Goal: Transaction & Acquisition: Purchase product/service

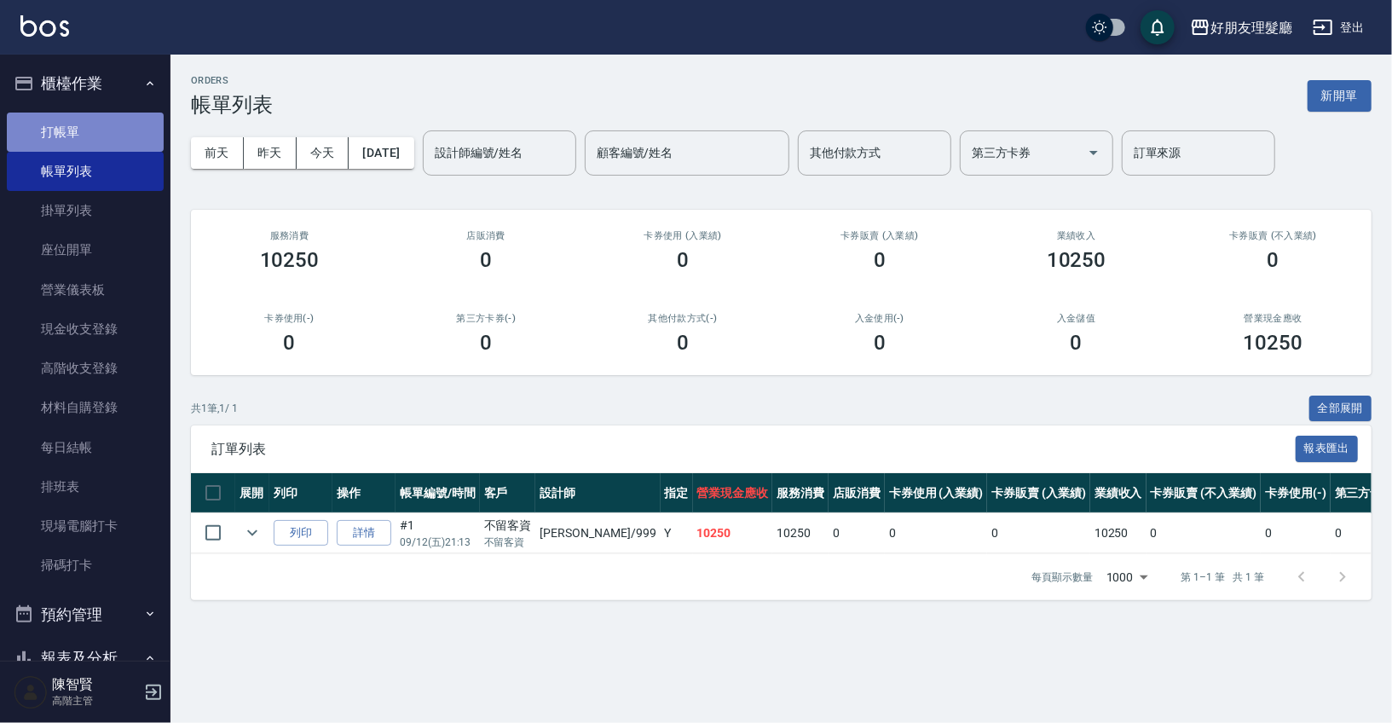
click at [111, 120] on link "打帳單" at bounding box center [85, 132] width 157 height 39
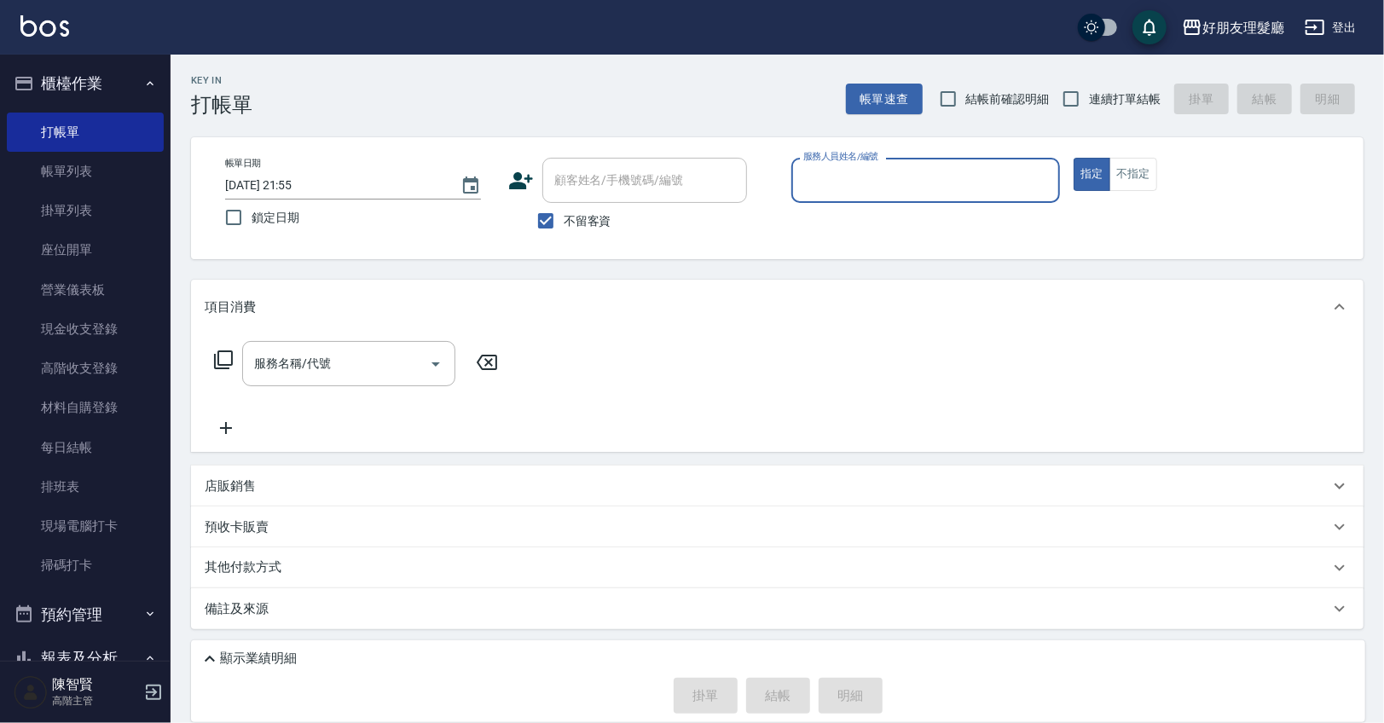
click at [996, 201] on div "服務人員姓名/編號" at bounding box center [925, 180] width 269 height 45
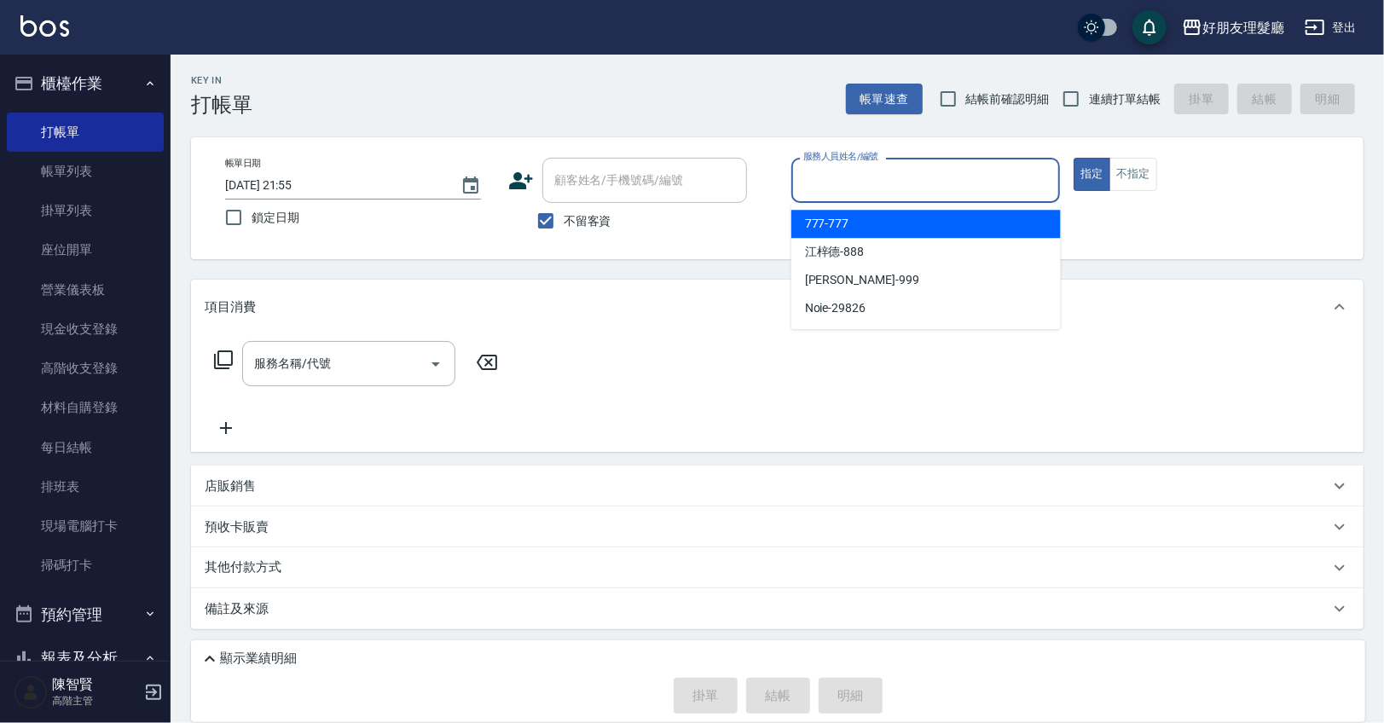
click at [924, 228] on div "777 -777" at bounding box center [925, 224] width 269 height 28
type input "777-777"
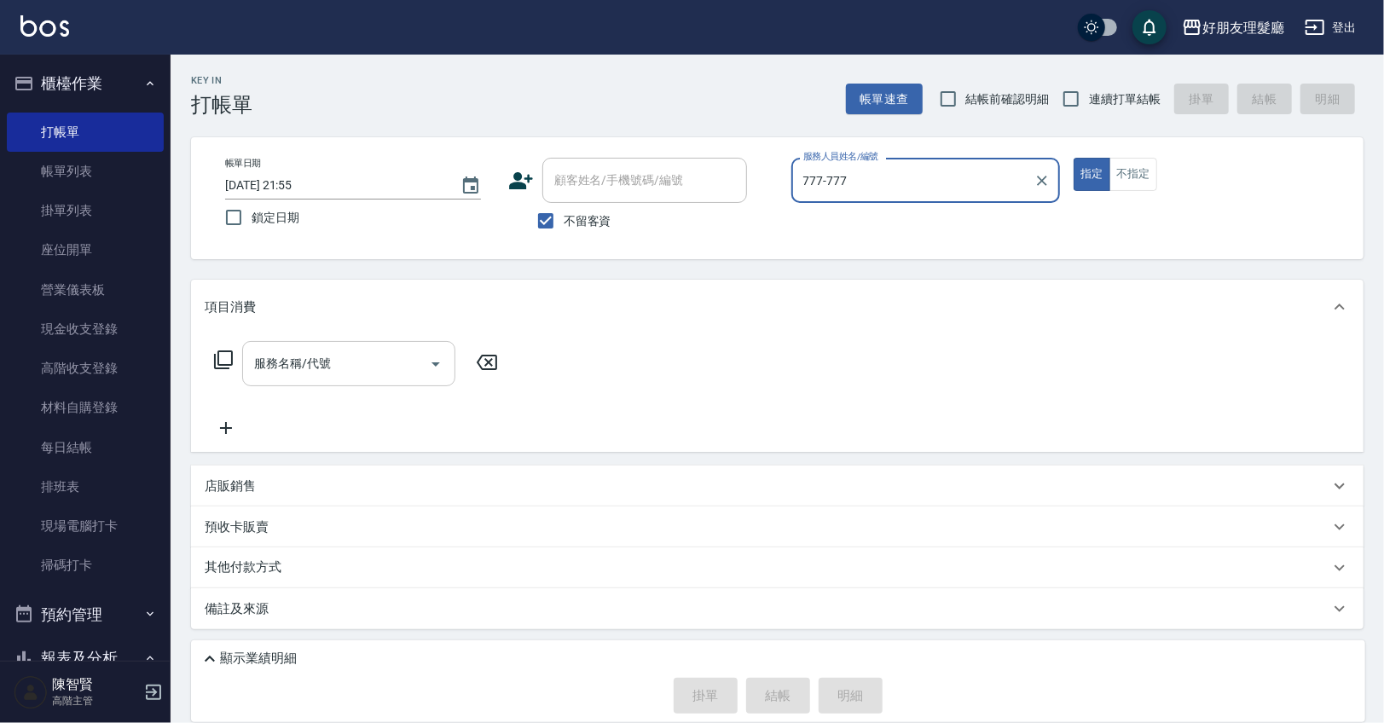
click at [351, 357] on input "服務名稱/代號" at bounding box center [336, 364] width 172 height 30
click at [1148, 182] on button "不指定" at bounding box center [1133, 174] width 48 height 33
click at [356, 367] on input "服務名稱/代號" at bounding box center [336, 364] width 172 height 30
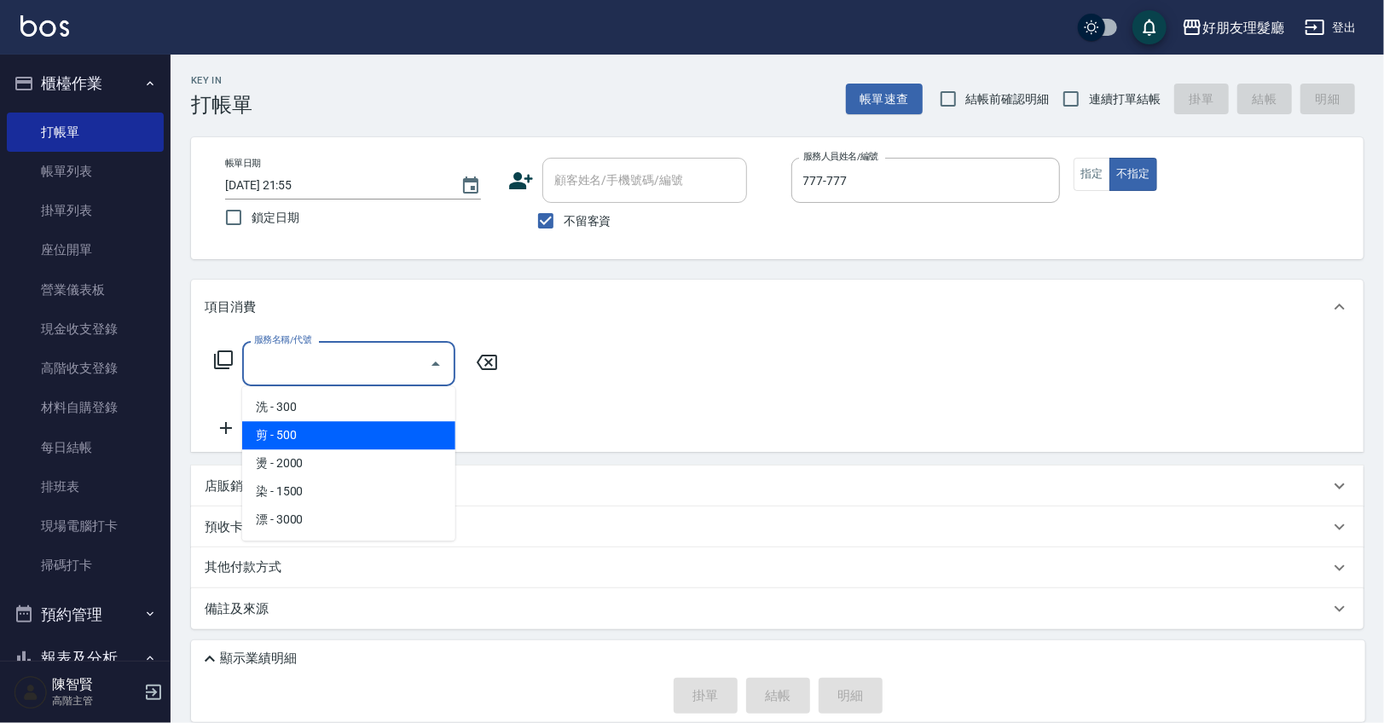
click at [357, 427] on span "剪 - 500" at bounding box center [348, 435] width 213 height 28
type input "剪(2)"
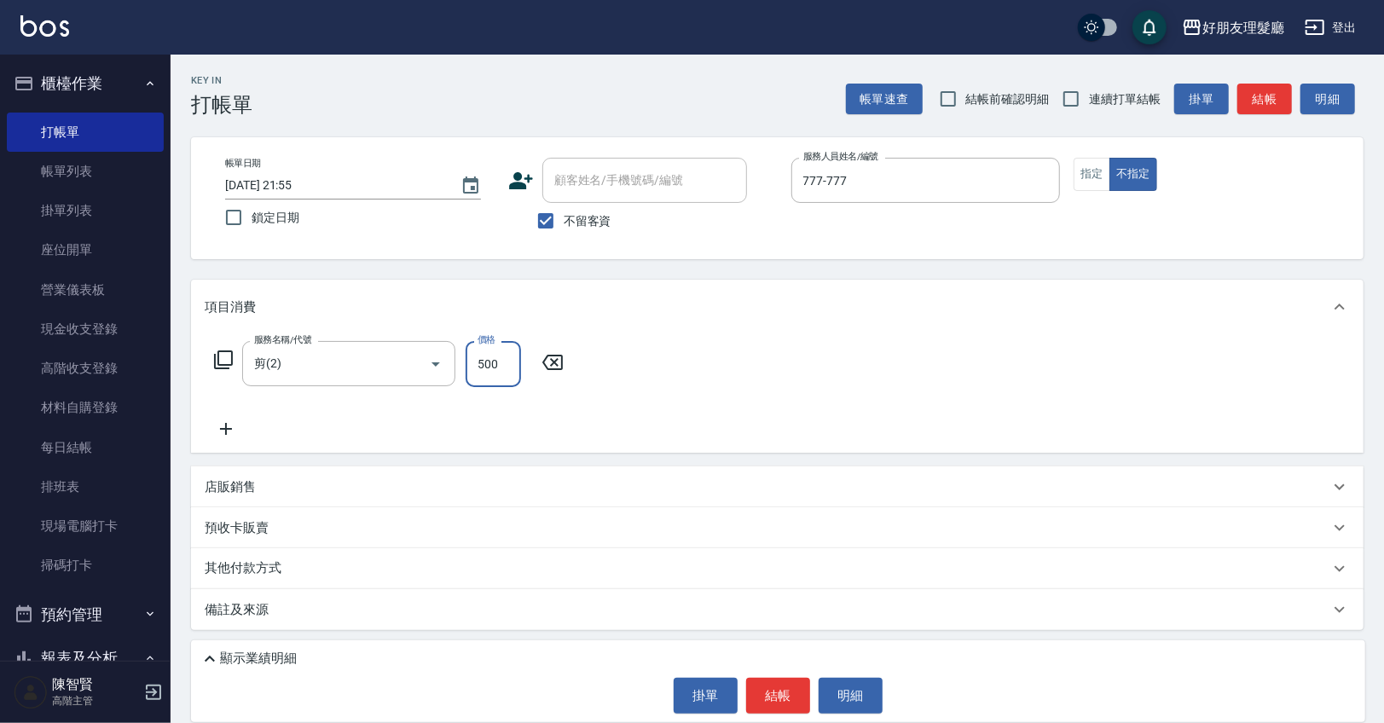
click at [487, 368] on input "500" at bounding box center [493, 364] width 55 height 46
click at [511, 365] on input "500" at bounding box center [493, 364] width 55 height 46
drag, startPoint x: 511, startPoint y: 365, endPoint x: 497, endPoint y: 363, distance: 13.7
click at [497, 363] on input "500" at bounding box center [493, 364] width 55 height 46
drag, startPoint x: 503, startPoint y: 363, endPoint x: 472, endPoint y: 370, distance: 31.4
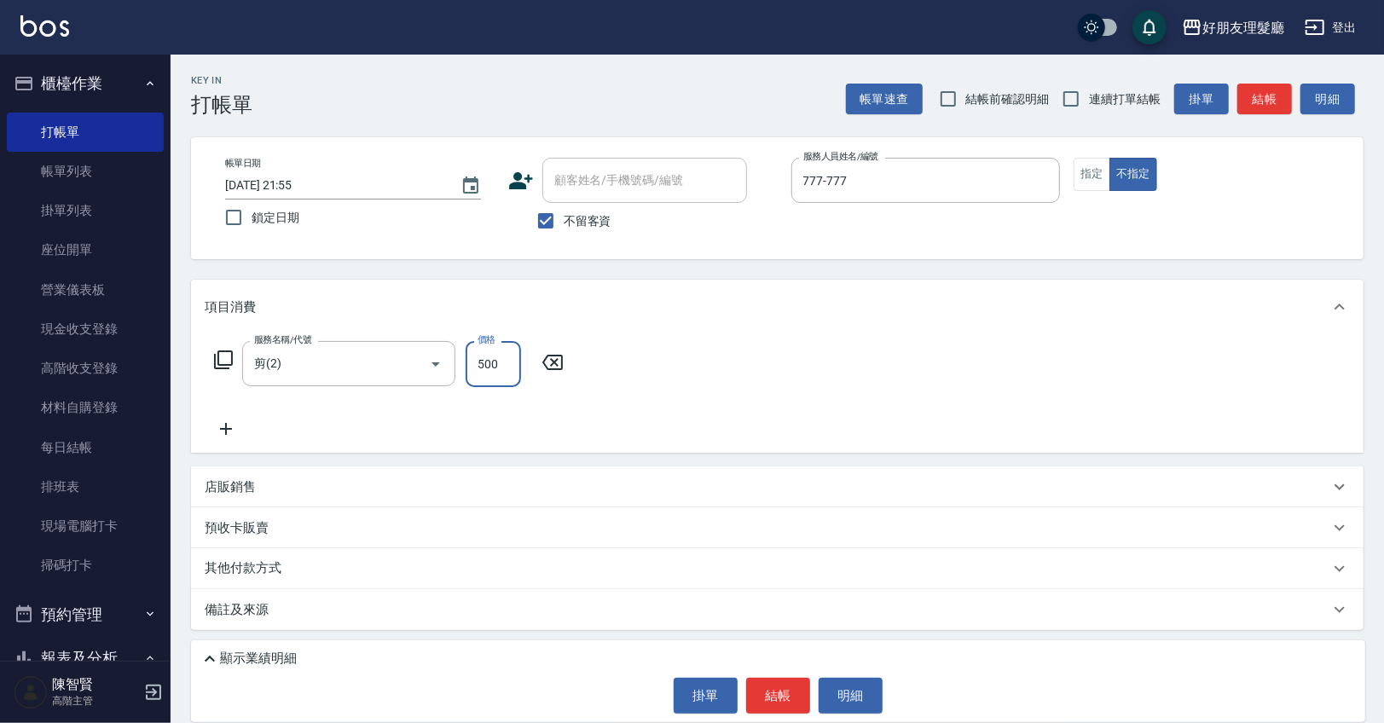
click at [472, 370] on input "500" at bounding box center [493, 364] width 55 height 46
type input "600"
click at [233, 431] on icon at bounding box center [226, 429] width 43 height 20
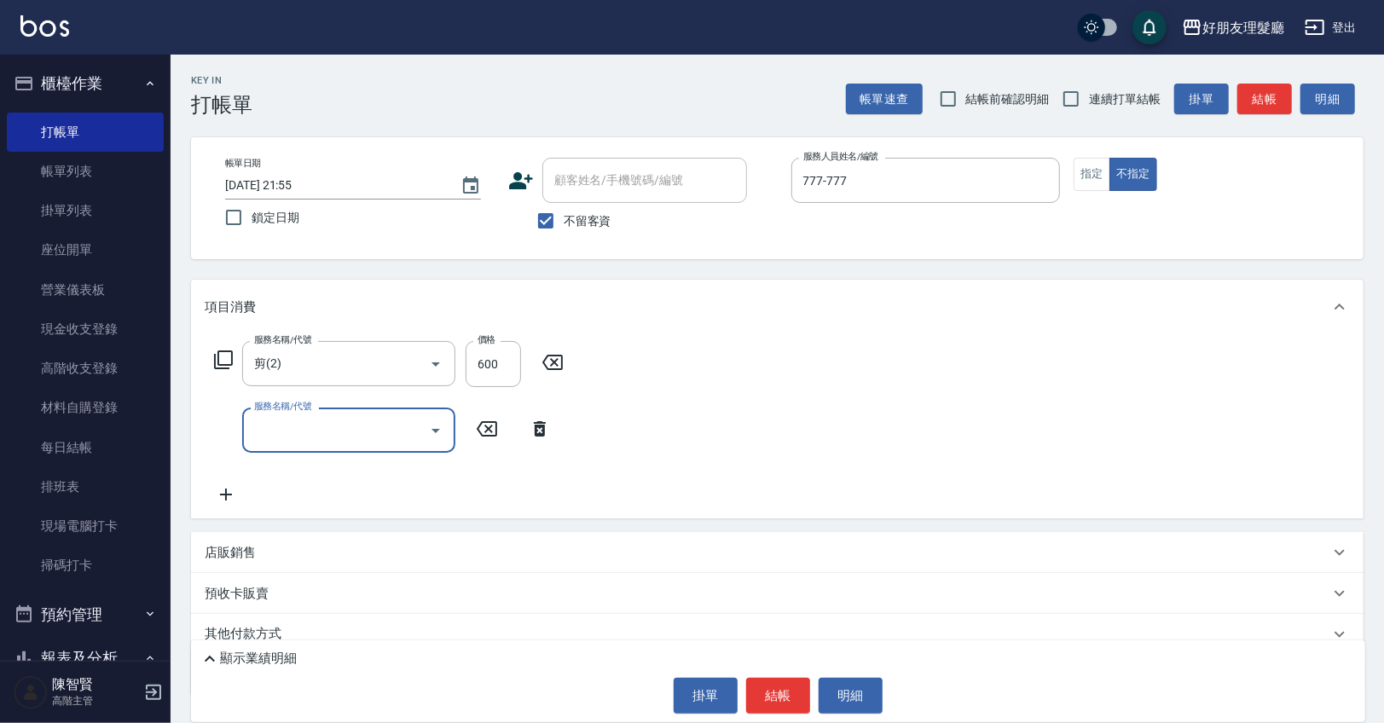
click at [339, 436] on input "服務名稱/代號" at bounding box center [336, 430] width 172 height 30
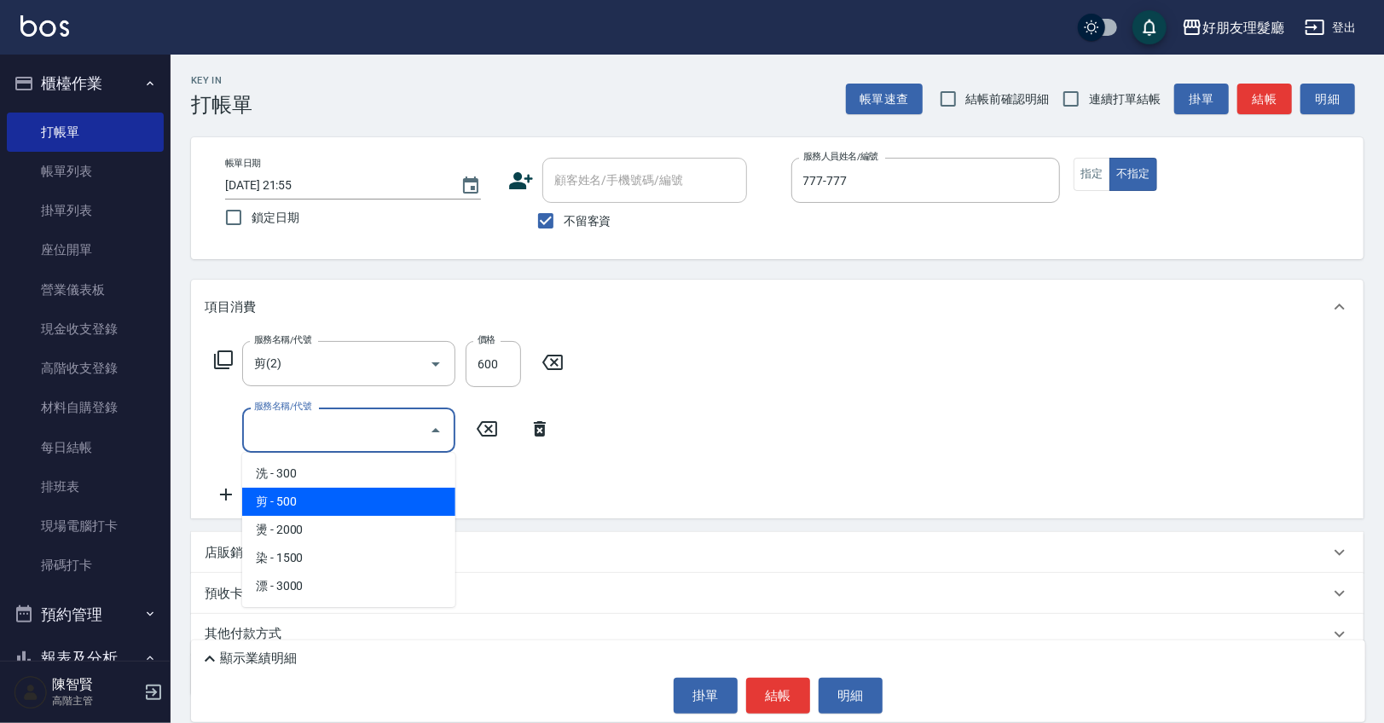
click at [335, 492] on span "剪 - 500" at bounding box center [348, 502] width 213 height 28
type input "剪(2)"
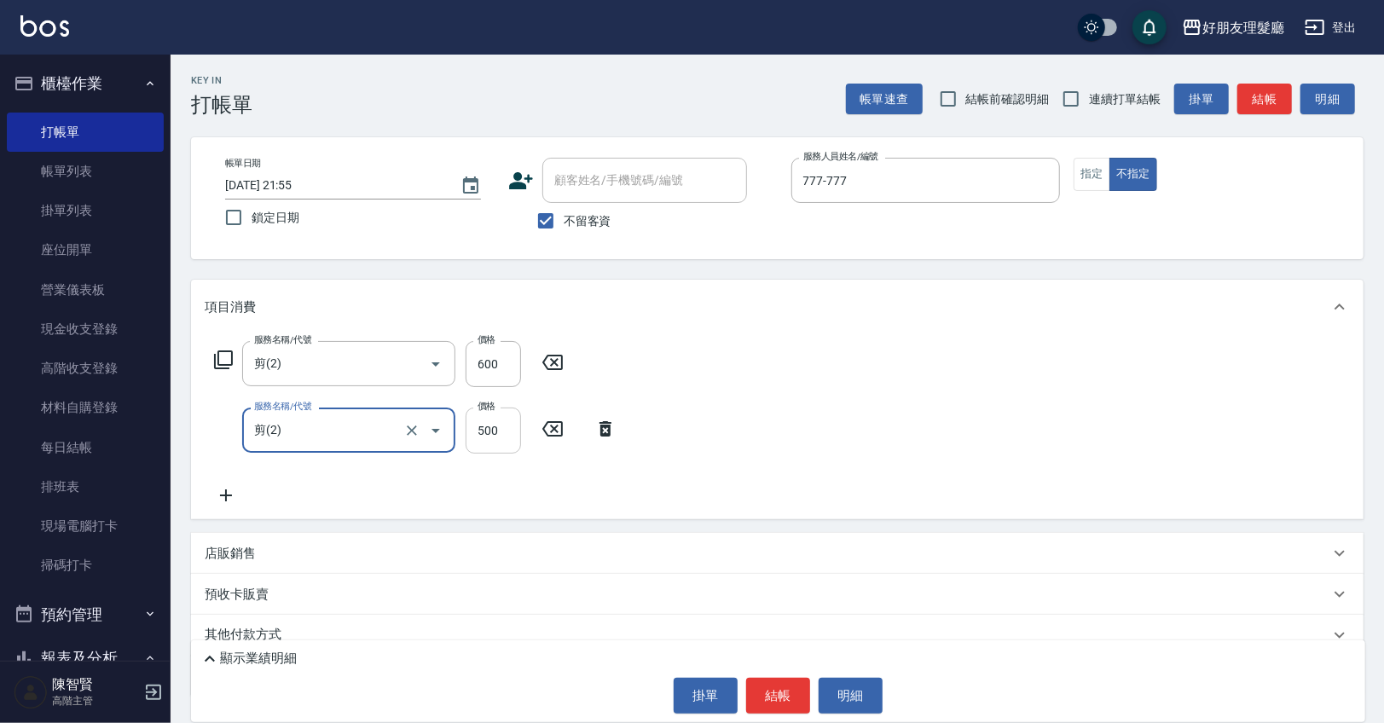
click at [497, 431] on input "500" at bounding box center [493, 431] width 55 height 46
type input "600"
click at [800, 699] on button "結帳" at bounding box center [778, 696] width 64 height 36
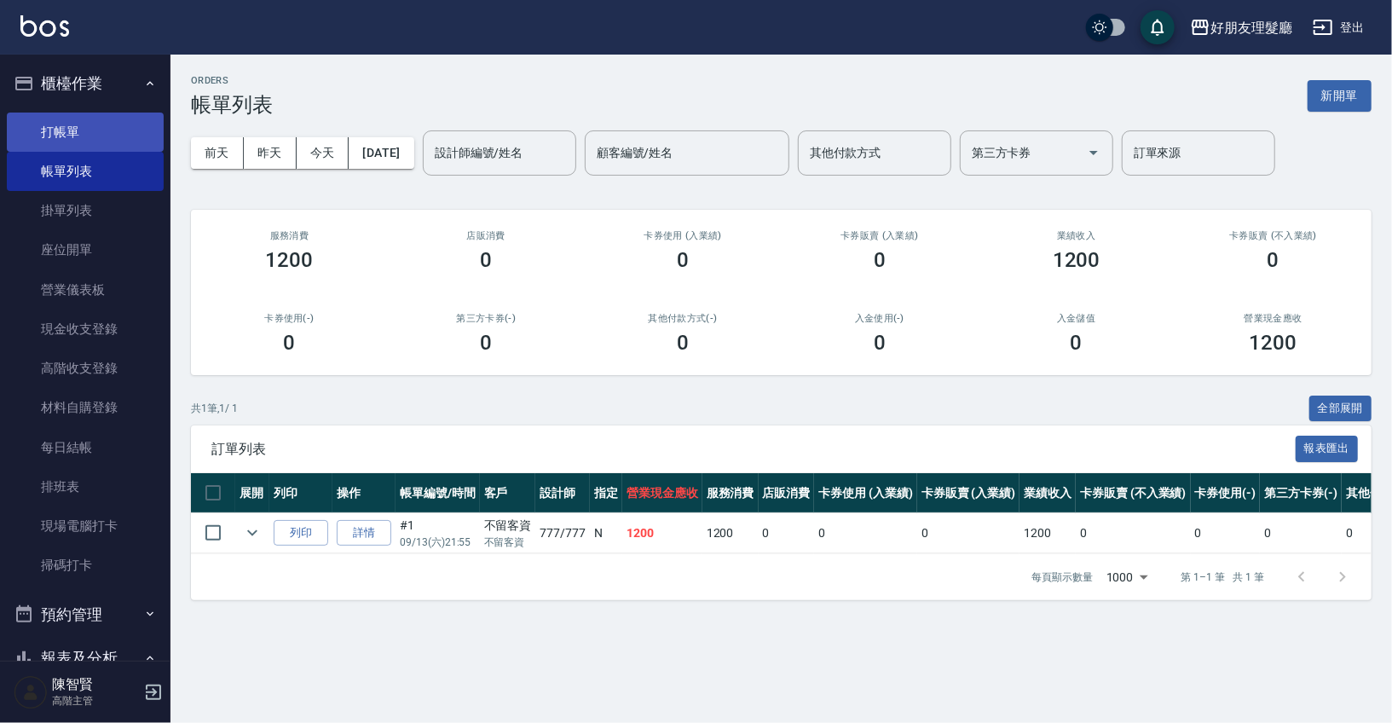
click at [63, 115] on link "打帳單" at bounding box center [85, 132] width 157 height 39
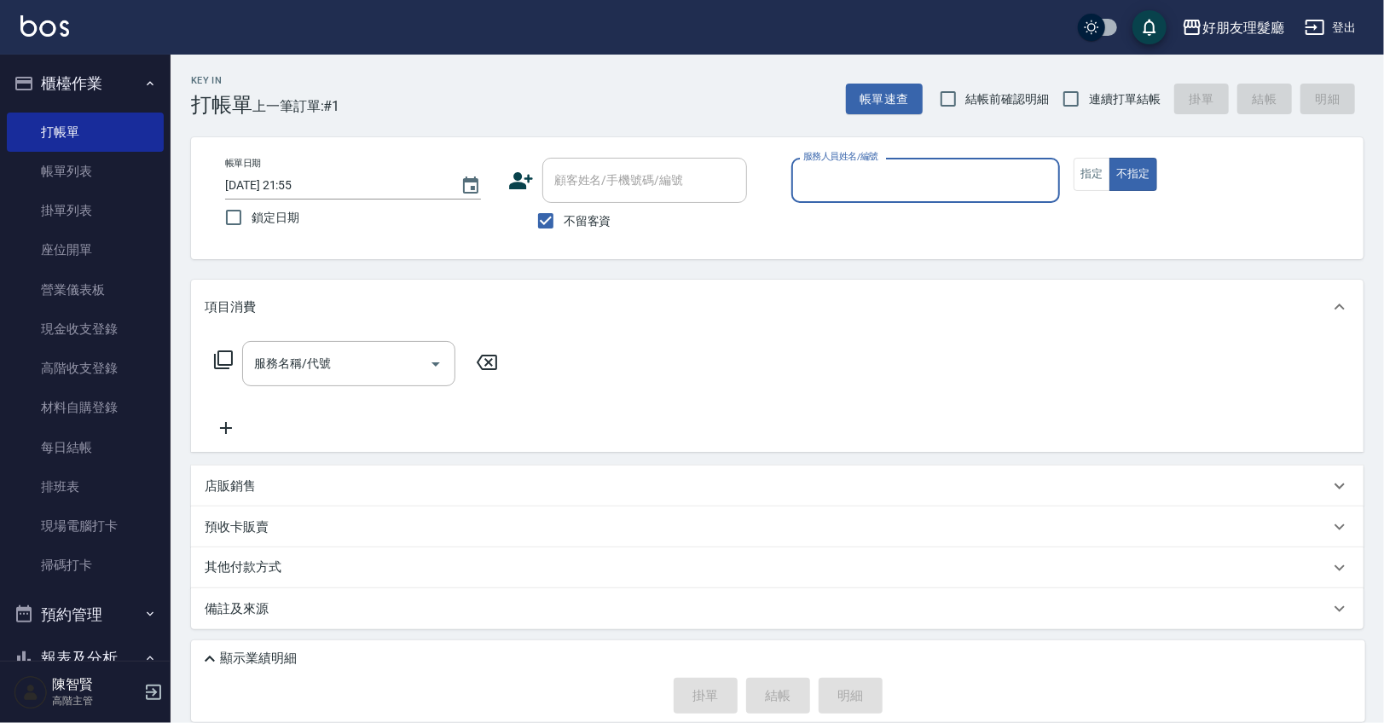
click at [847, 182] on input "服務人員姓名/編號" at bounding box center [926, 180] width 254 height 30
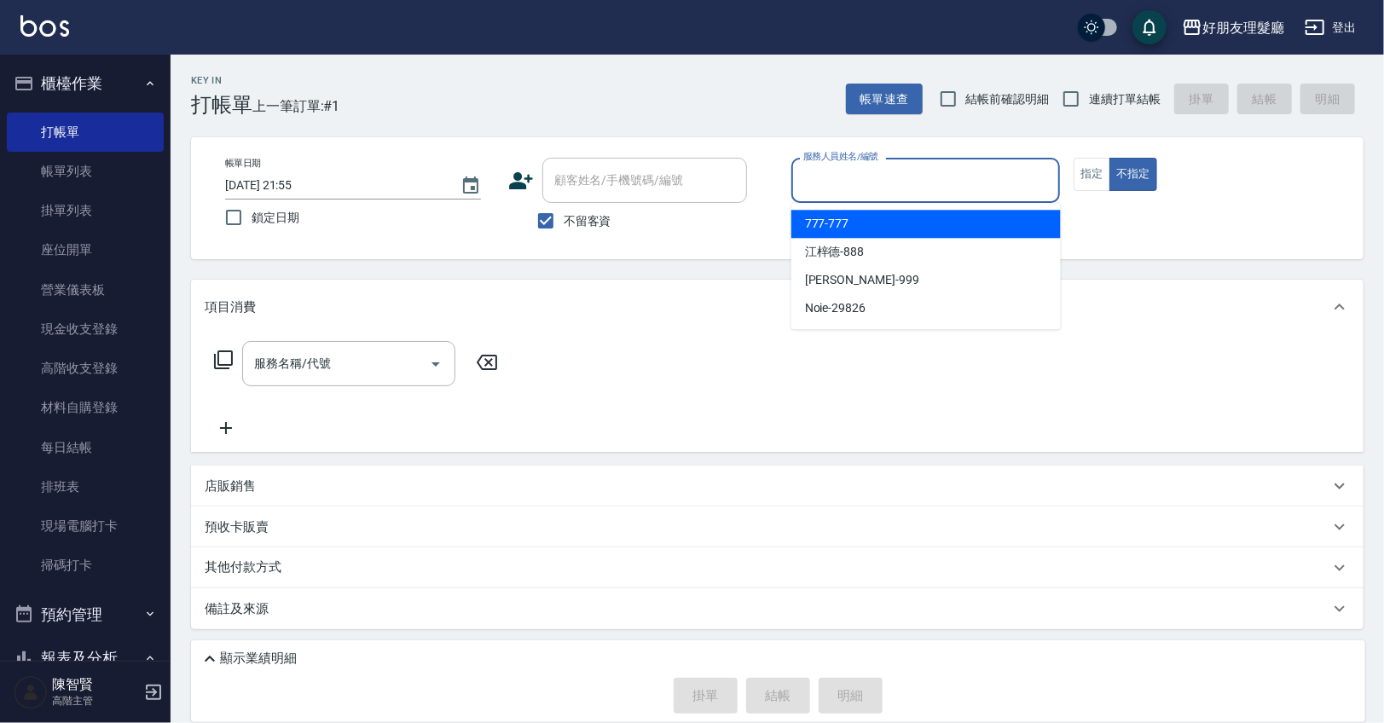
click at [862, 225] on div "777 -777" at bounding box center [925, 224] width 269 height 28
type input "777-777"
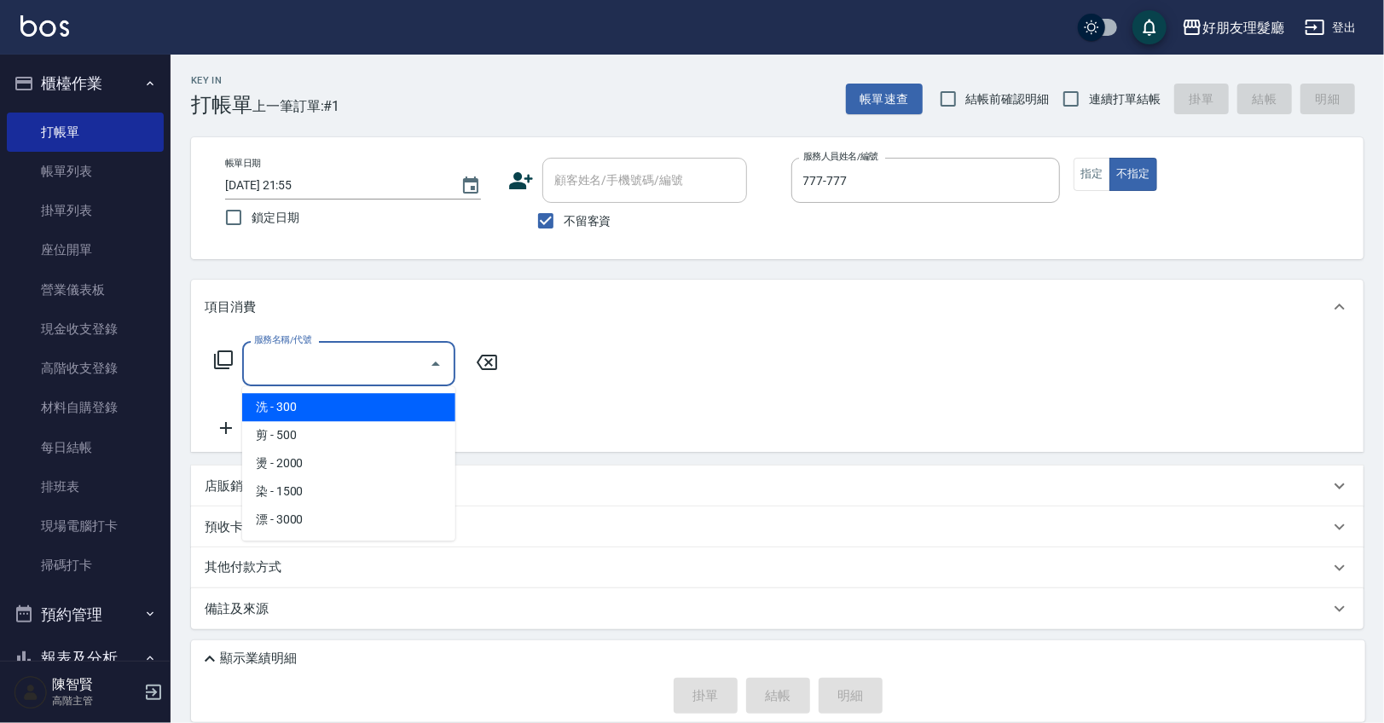
click at [416, 362] on input "服務名稱/代號" at bounding box center [336, 364] width 172 height 30
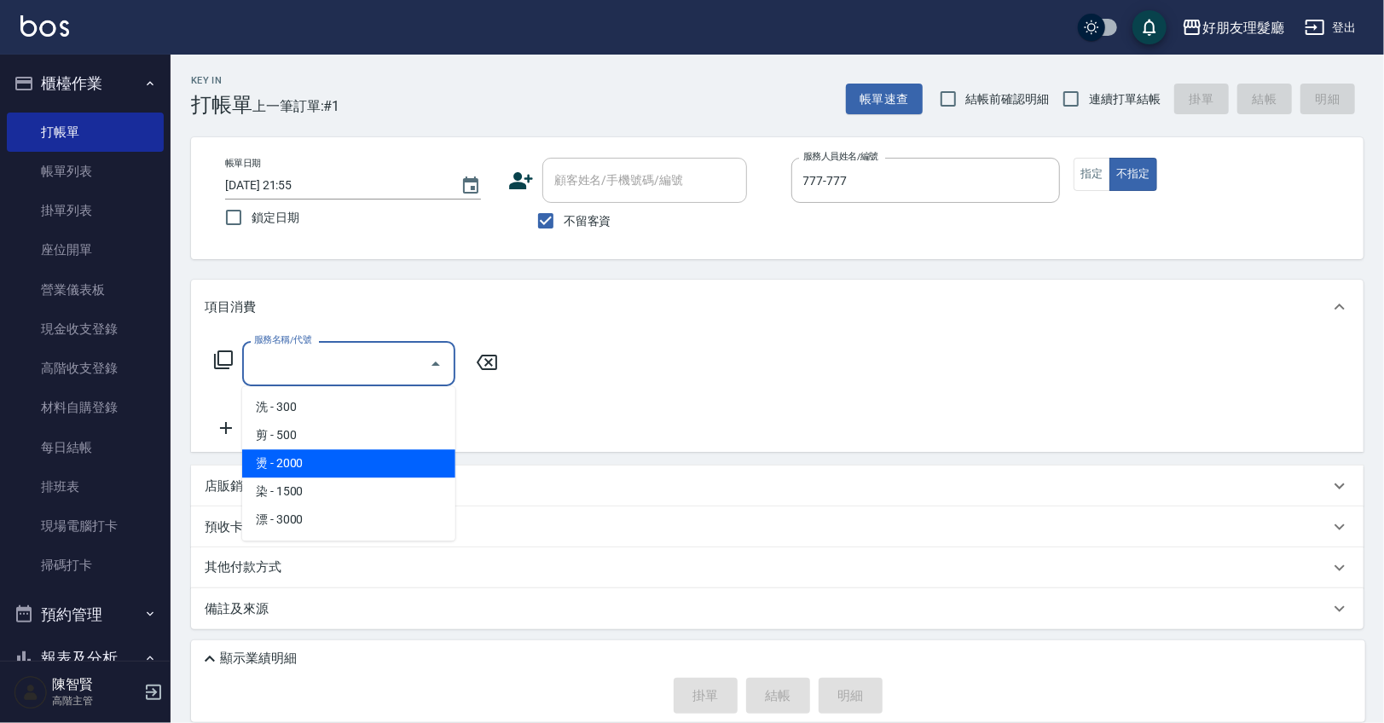
click at [402, 460] on span "燙 - 2000" at bounding box center [348, 463] width 213 height 28
type input "燙(3)"
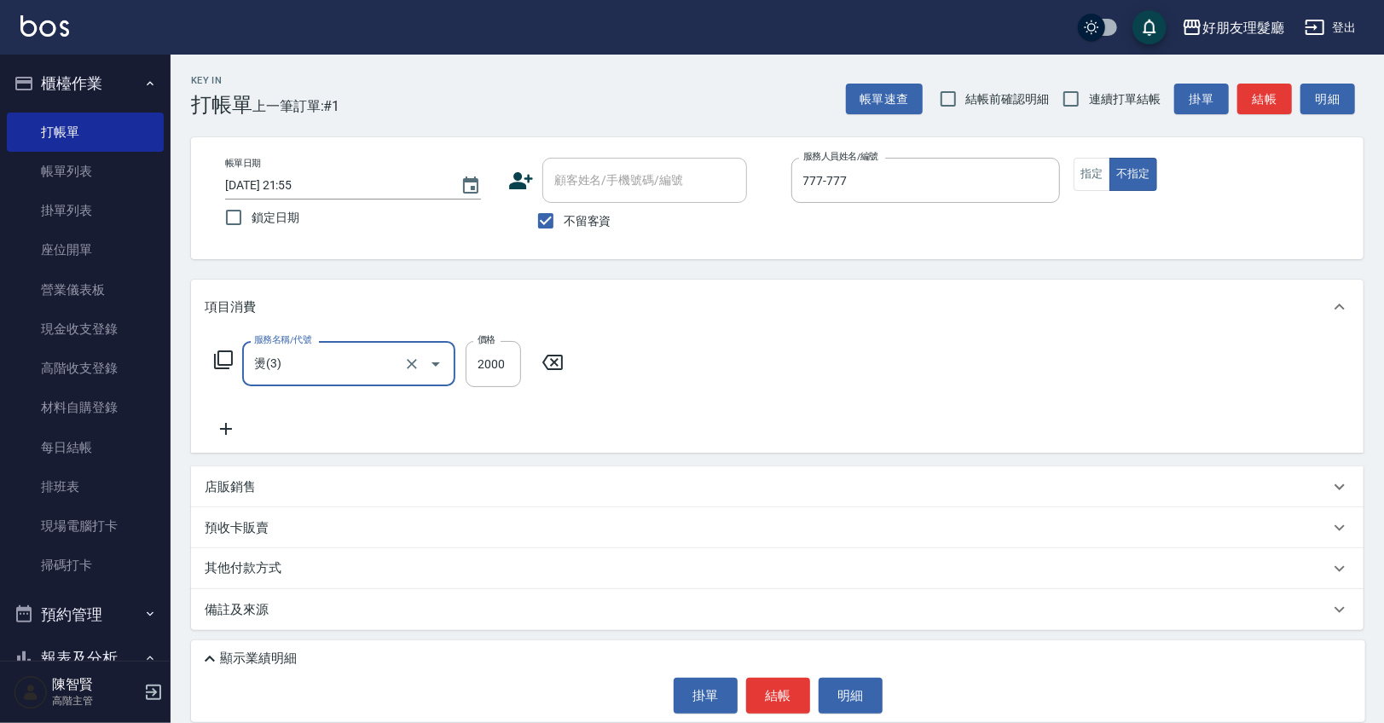
click at [239, 425] on icon at bounding box center [226, 429] width 43 height 20
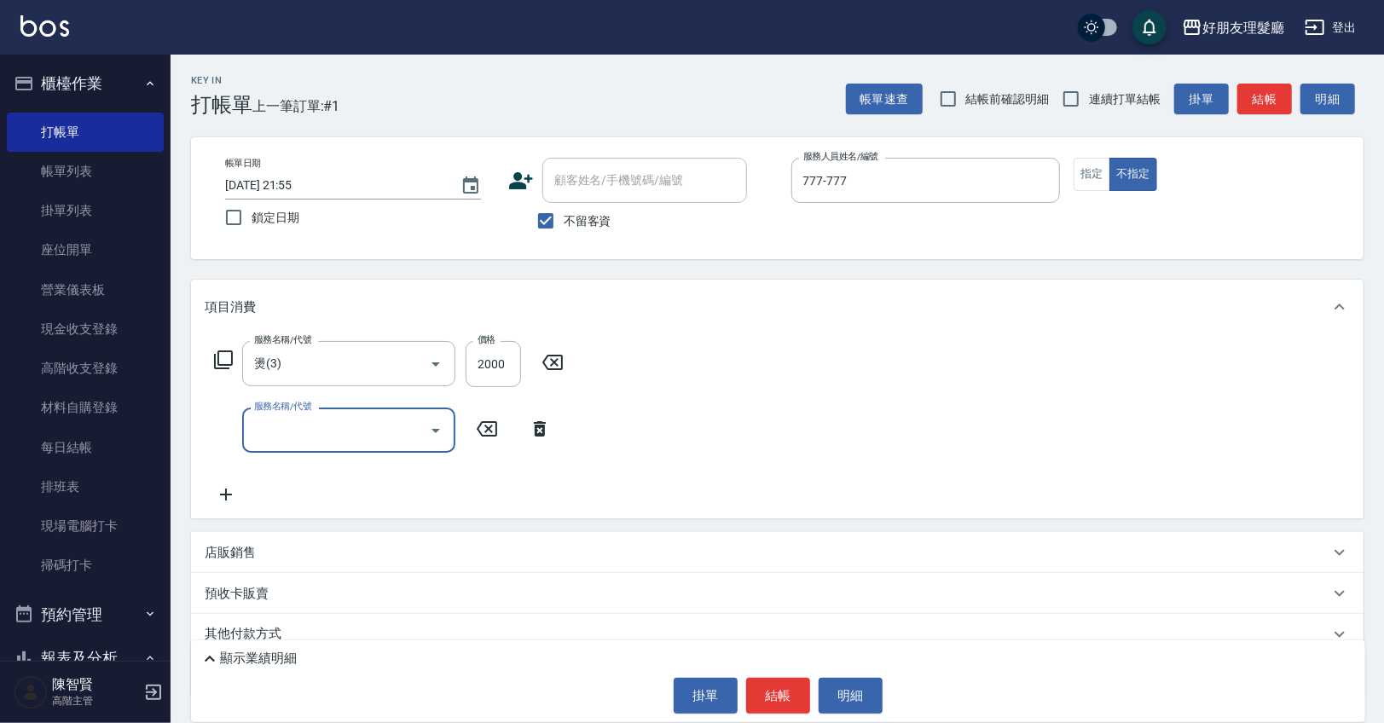
click at [303, 433] on input "服務名稱/代號" at bounding box center [336, 430] width 172 height 30
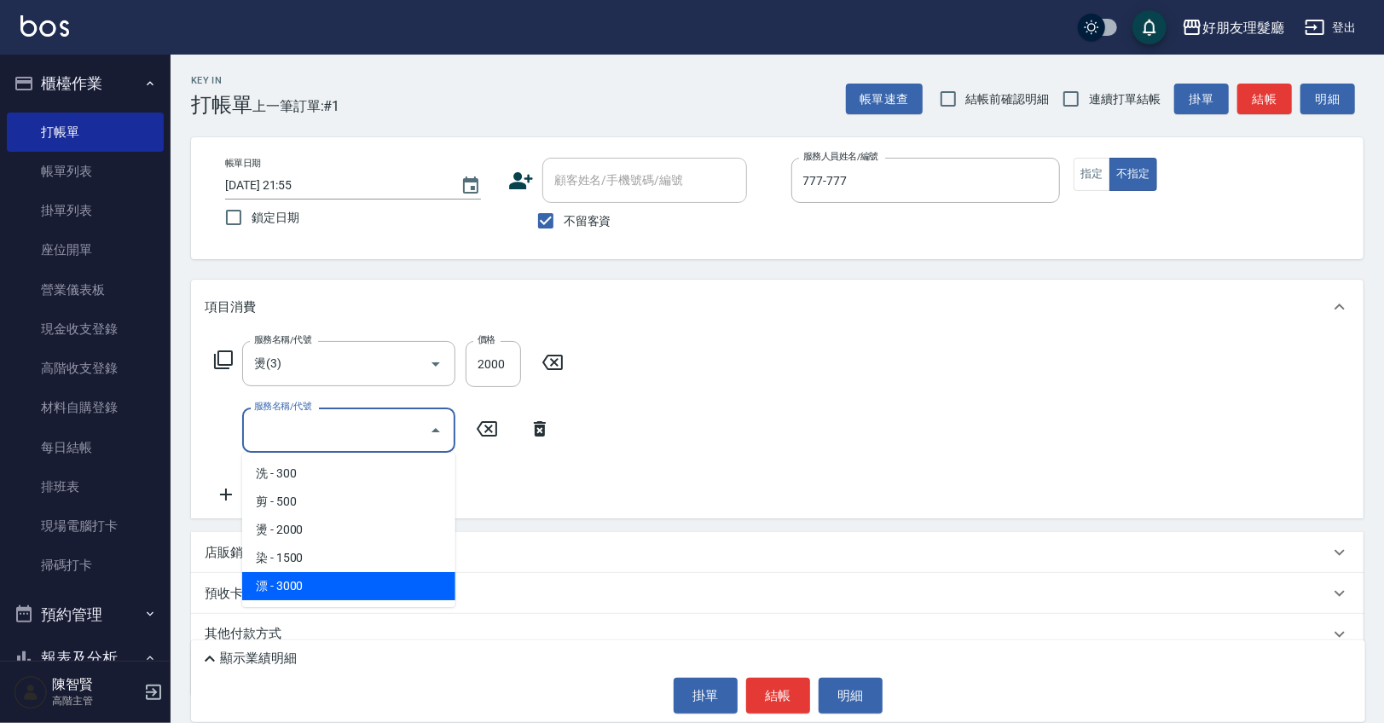
click at [344, 578] on span "漂 - 3000" at bounding box center [348, 586] width 213 height 28
type input "漂(5)"
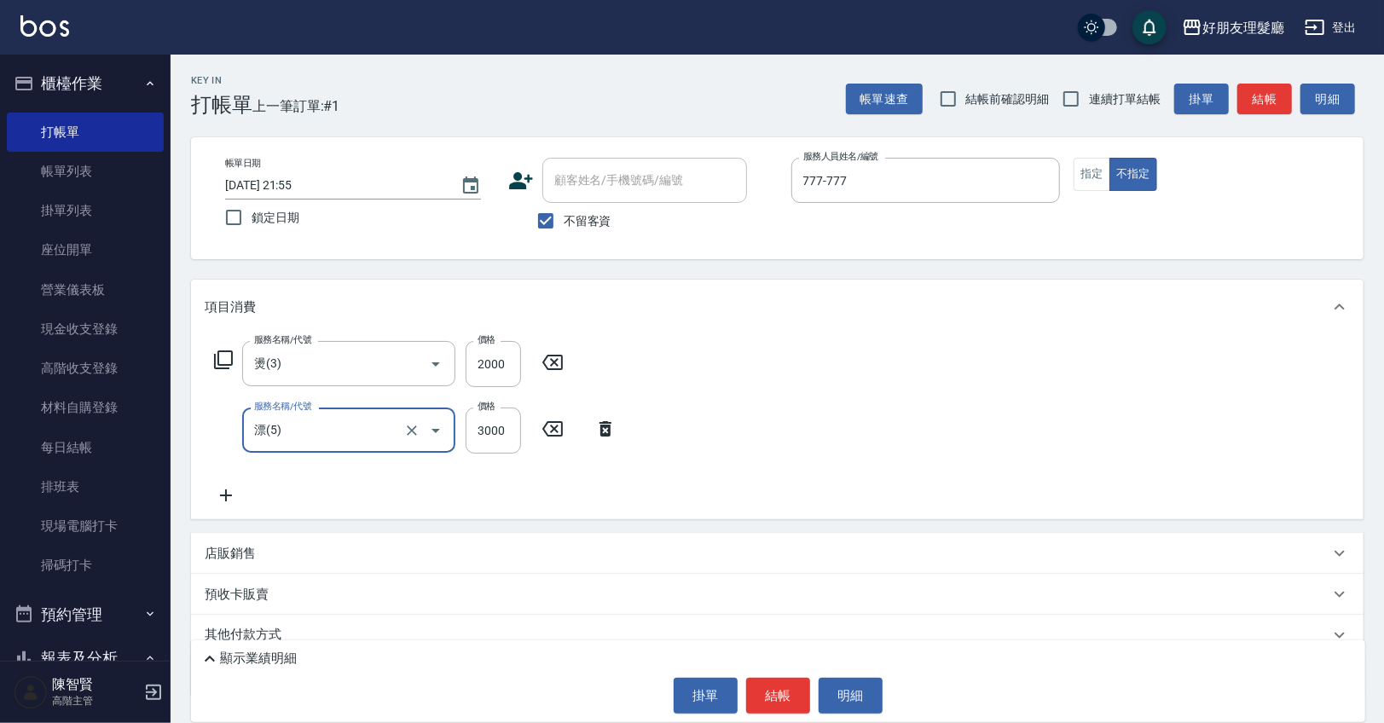
click at [687, 440] on div "服務名稱/代號 燙(3) 服務名稱/代號 價格 2000 價格 服務名稱/代號 漂(5) 服務名稱/代號 價格 3000 價格" at bounding box center [777, 426] width 1172 height 185
click at [234, 497] on icon at bounding box center [226, 495] width 43 height 20
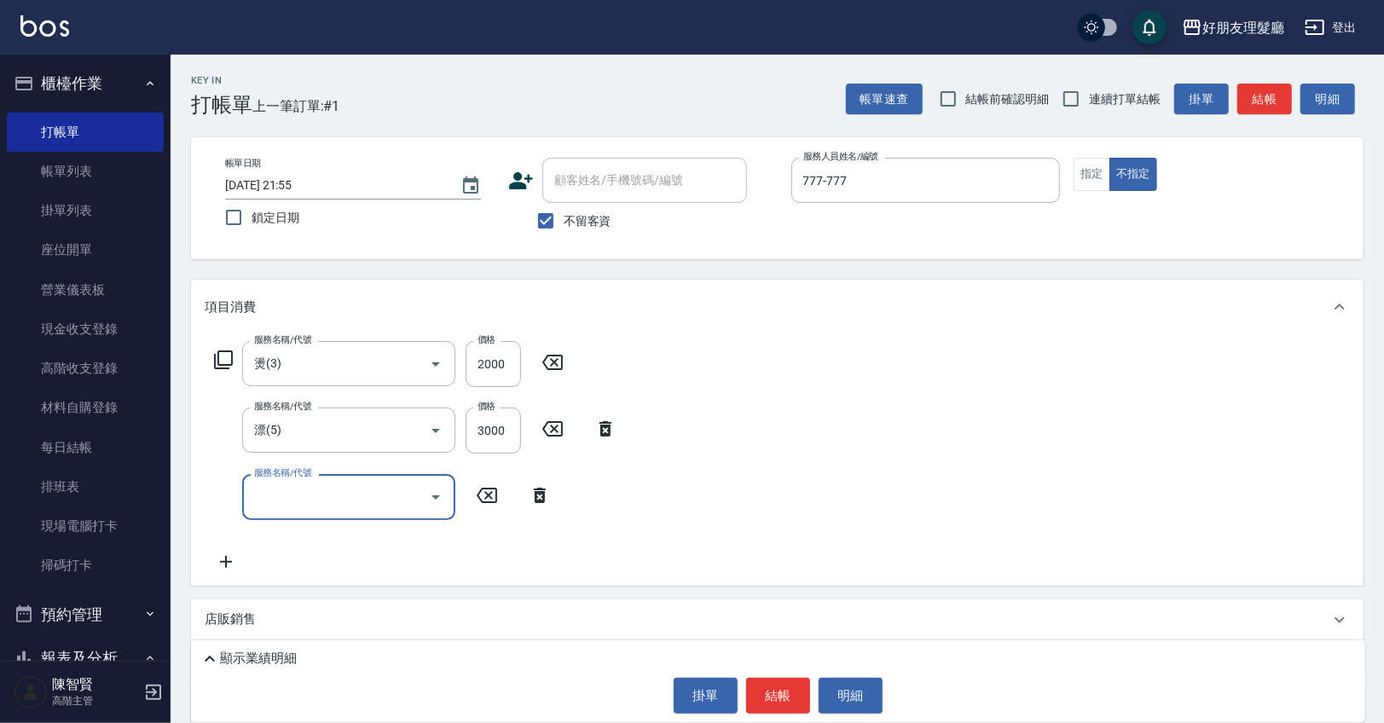
click at [294, 499] on input "服務名稱/代號" at bounding box center [336, 497] width 172 height 30
click at [311, 566] on span "剪 - 500" at bounding box center [348, 568] width 213 height 28
type input "剪(2)"
click at [208, 561] on icon at bounding box center [226, 562] width 43 height 20
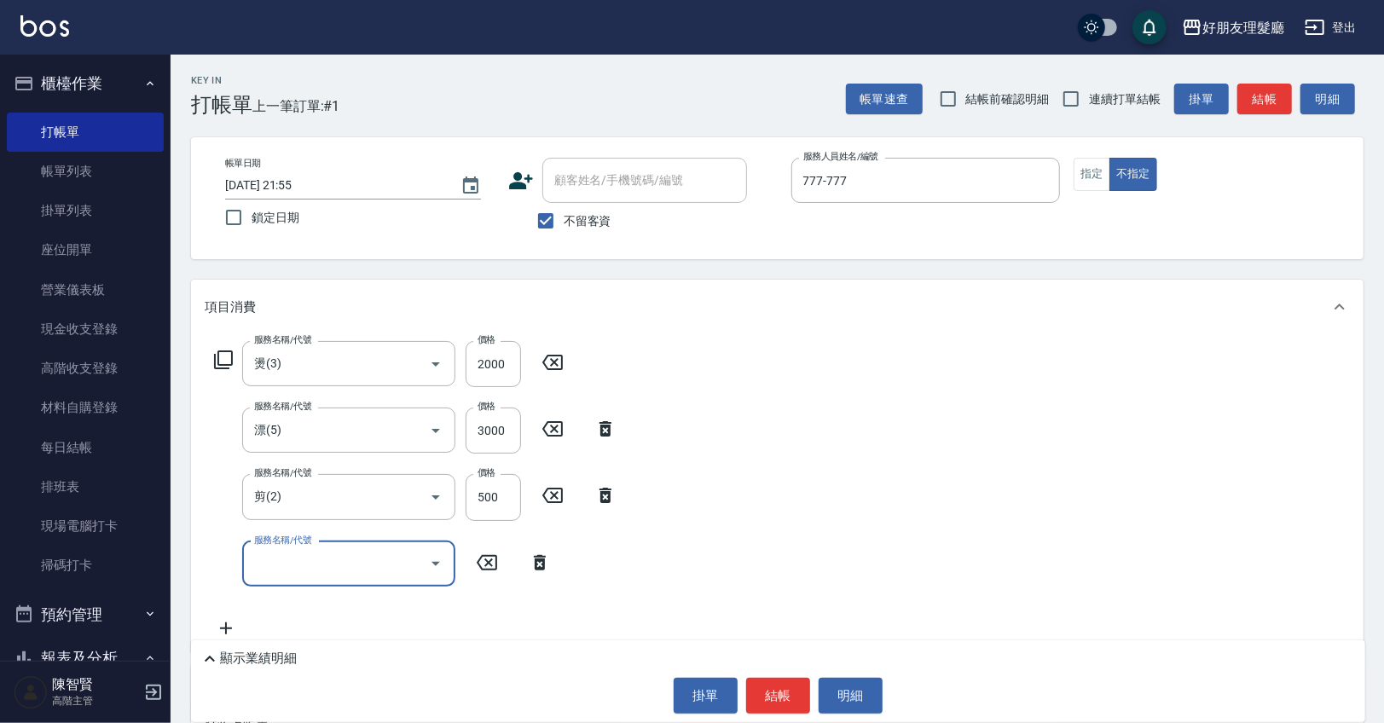
click at [286, 576] on input "服務名稱/代號" at bounding box center [336, 564] width 172 height 30
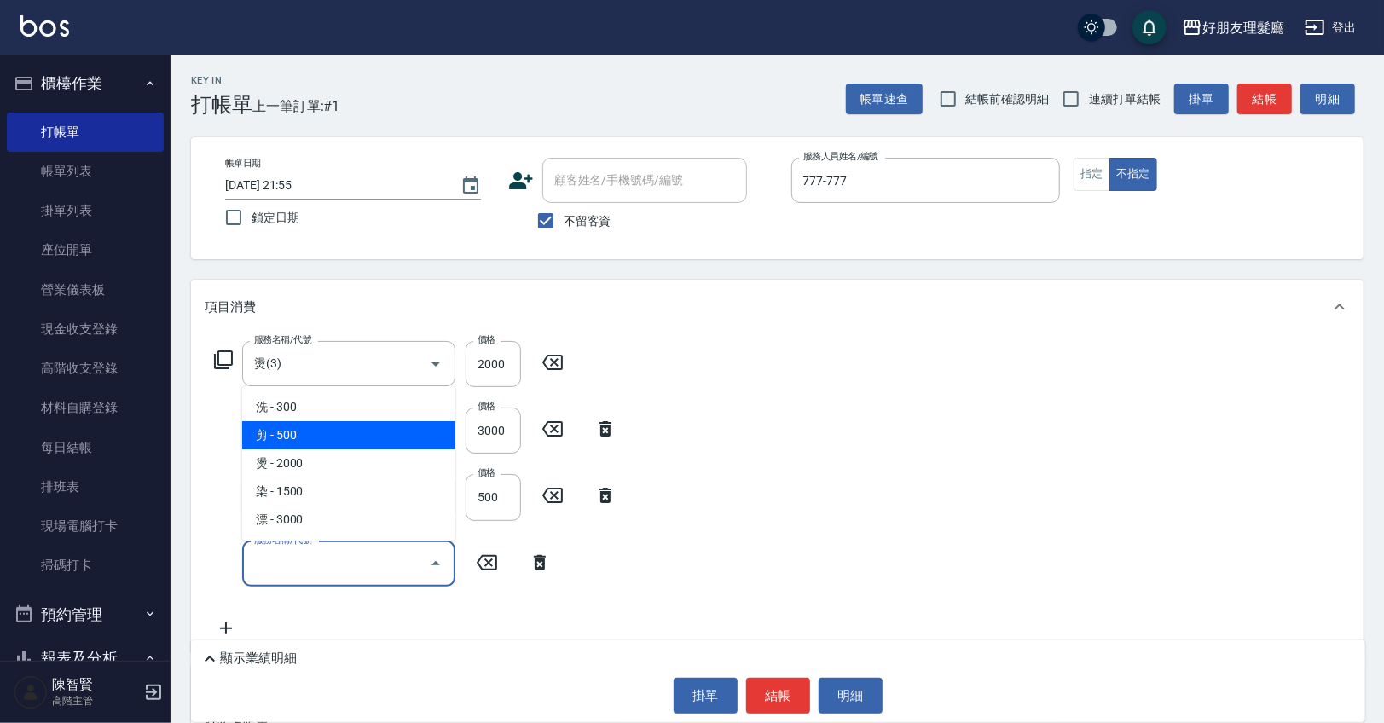
click at [337, 443] on span "剪 - 500" at bounding box center [348, 435] width 213 height 28
type input "剪(2)"
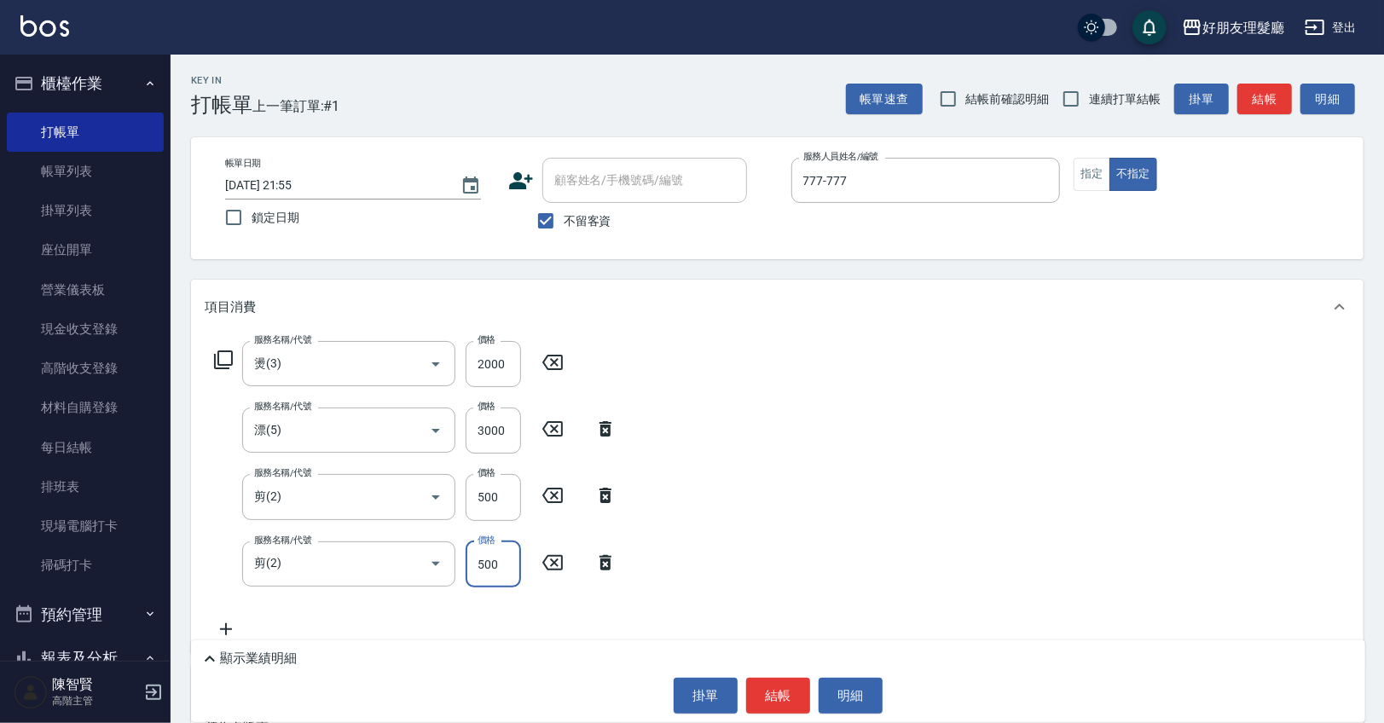
click at [511, 558] on input "500" at bounding box center [493, 564] width 55 height 46
type input "600"
click at [797, 694] on button "結帳" at bounding box center [778, 696] width 64 height 36
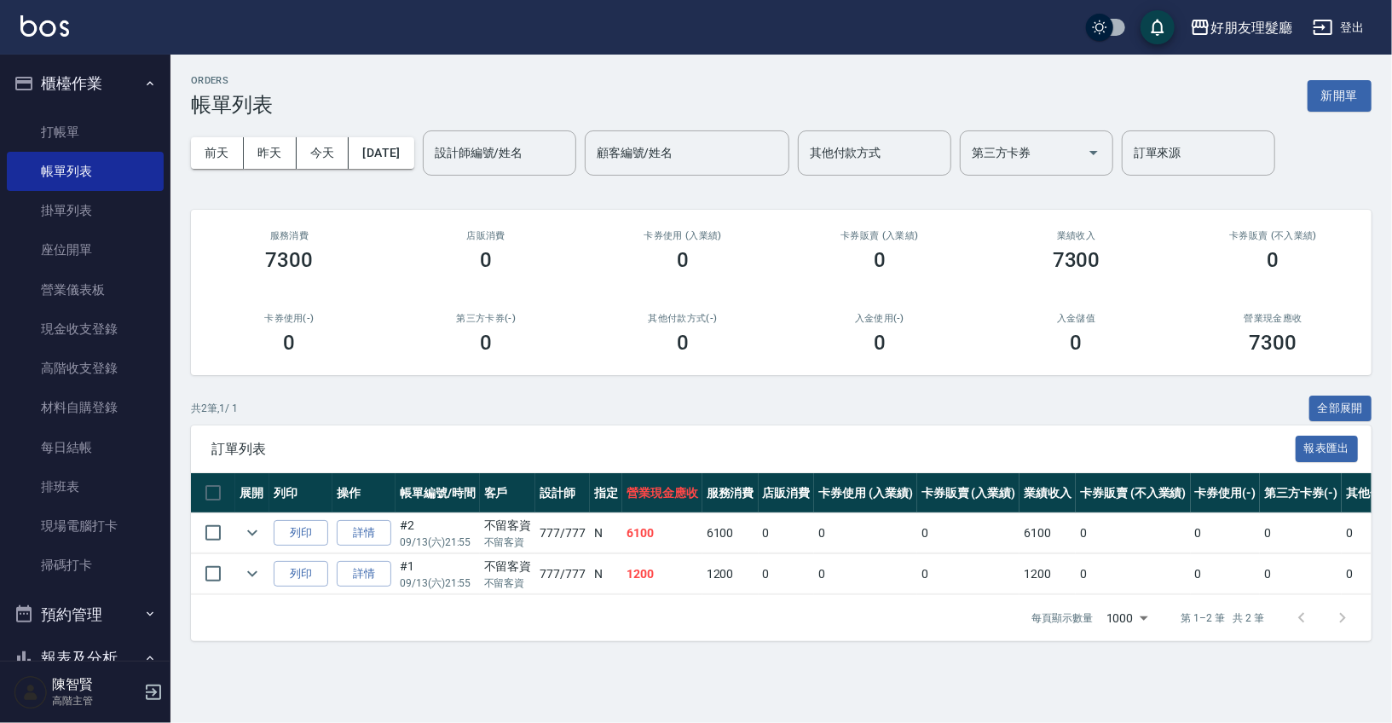
click at [999, 432] on div "訂單列表 報表匯出" at bounding box center [781, 448] width 1181 height 47
click at [63, 125] on link "打帳單" at bounding box center [85, 132] width 157 height 39
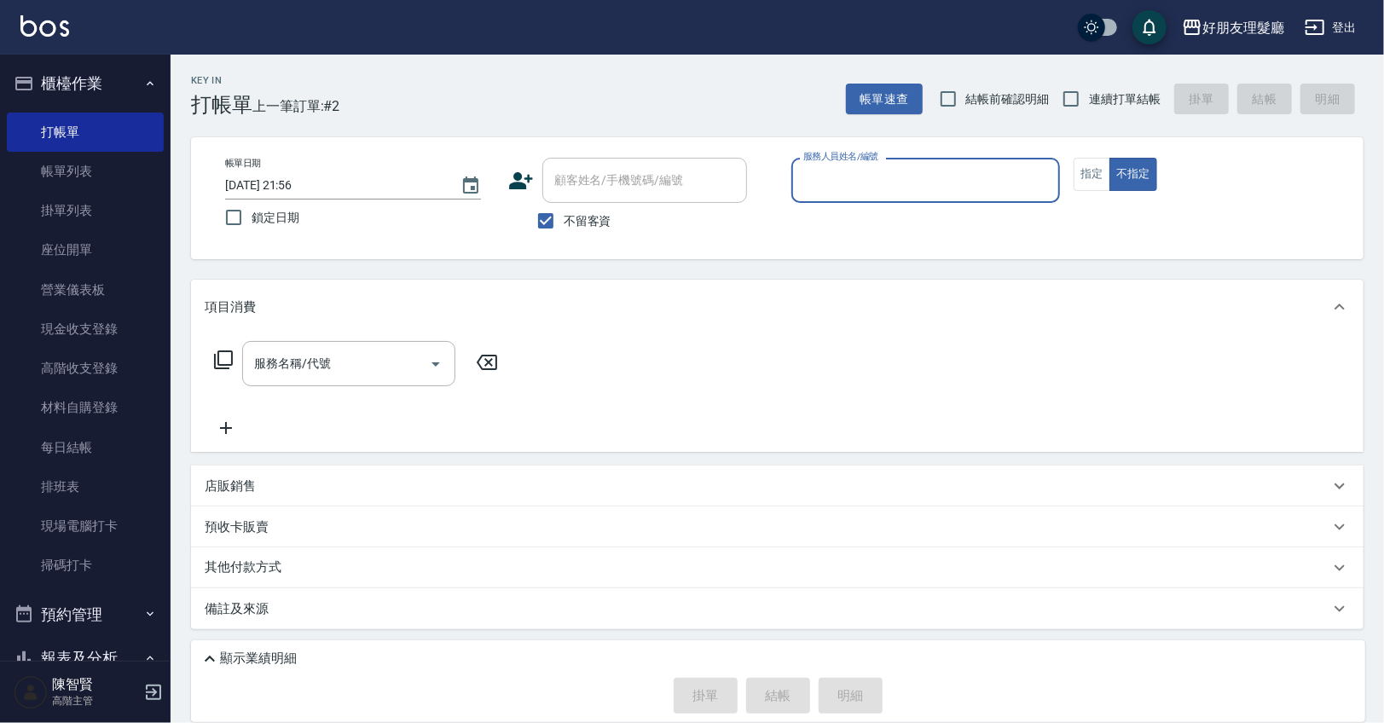
click at [857, 178] on input "服務人員姓名/編號" at bounding box center [926, 180] width 254 height 30
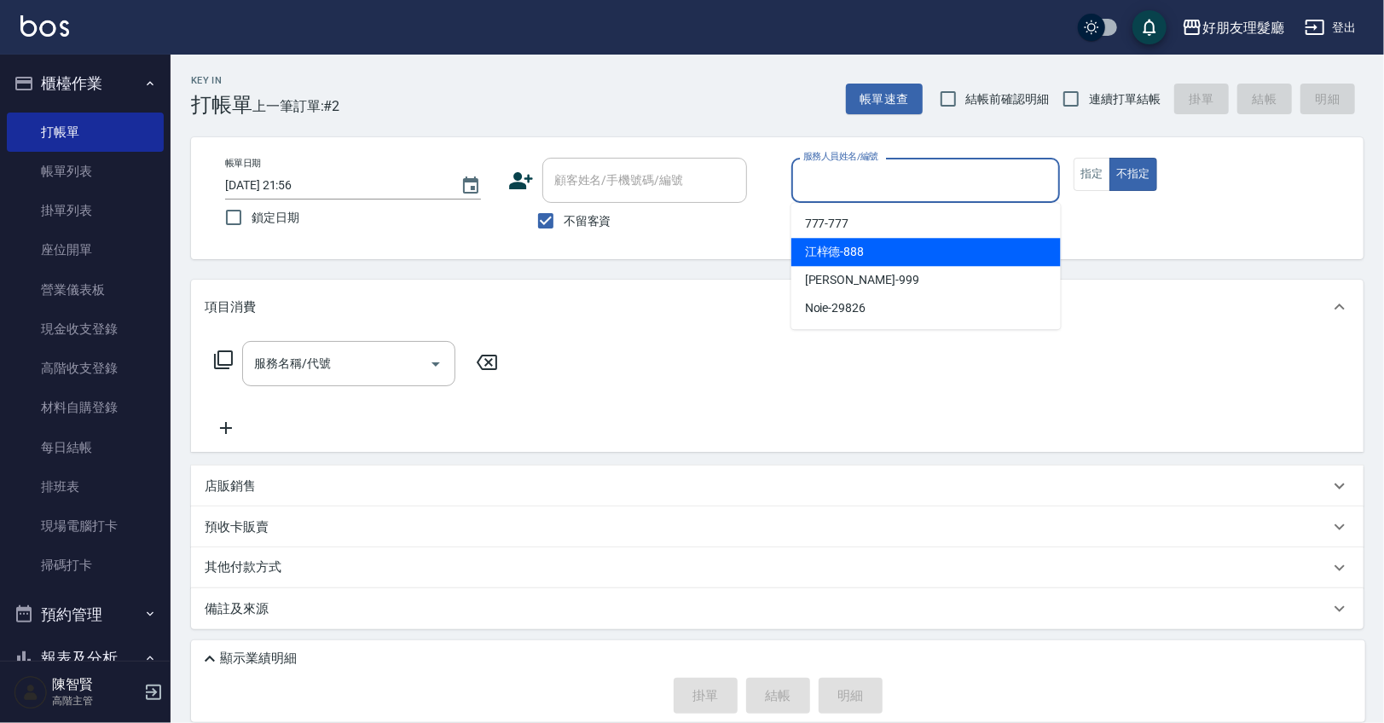
click at [543, 281] on div "項目消費" at bounding box center [777, 307] width 1172 height 55
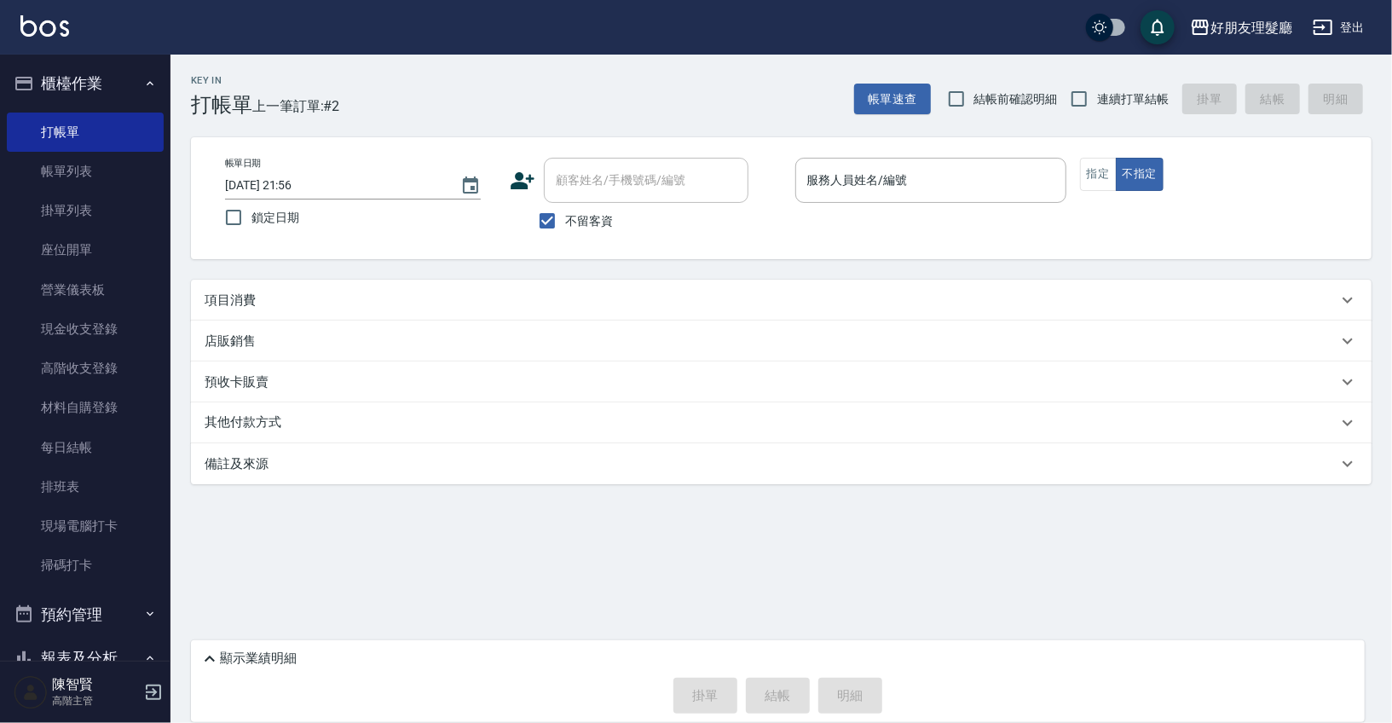
click at [561, 285] on div "項目消費" at bounding box center [781, 300] width 1181 height 41
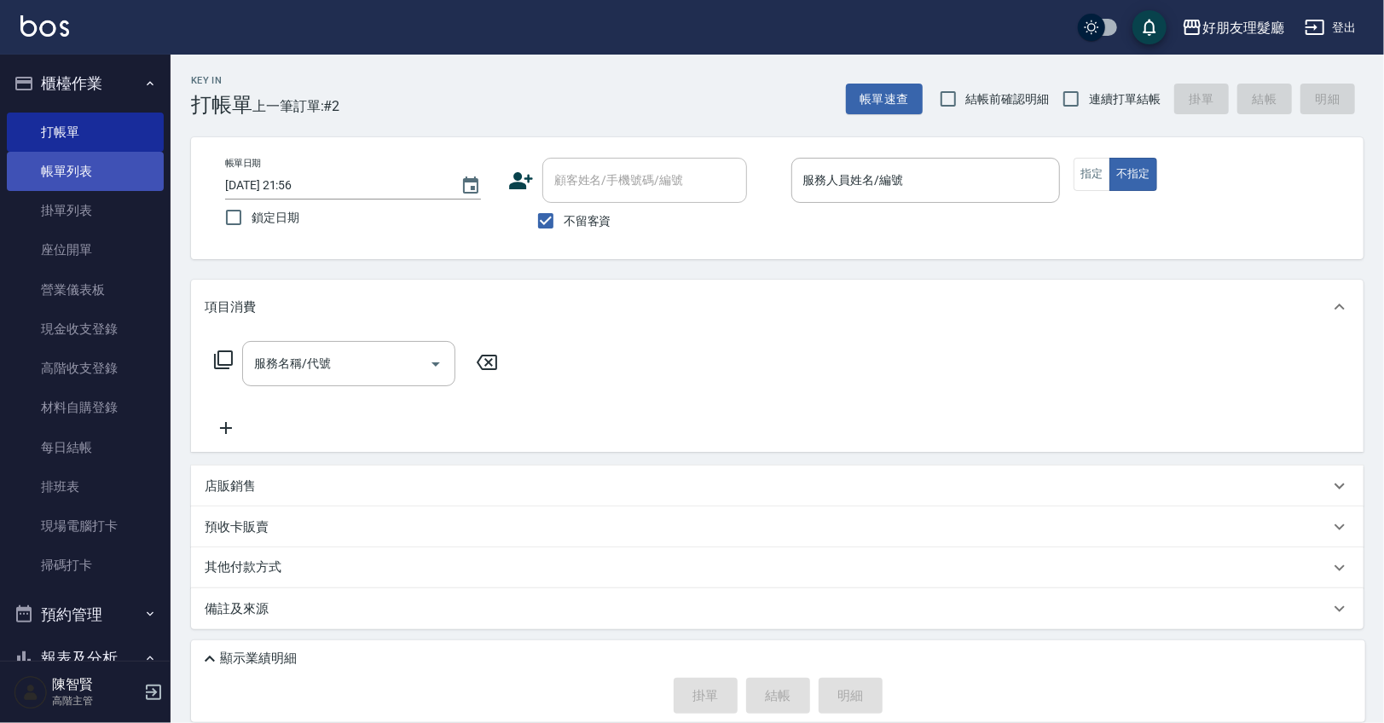
click at [119, 173] on link "帳單列表" at bounding box center [85, 171] width 157 height 39
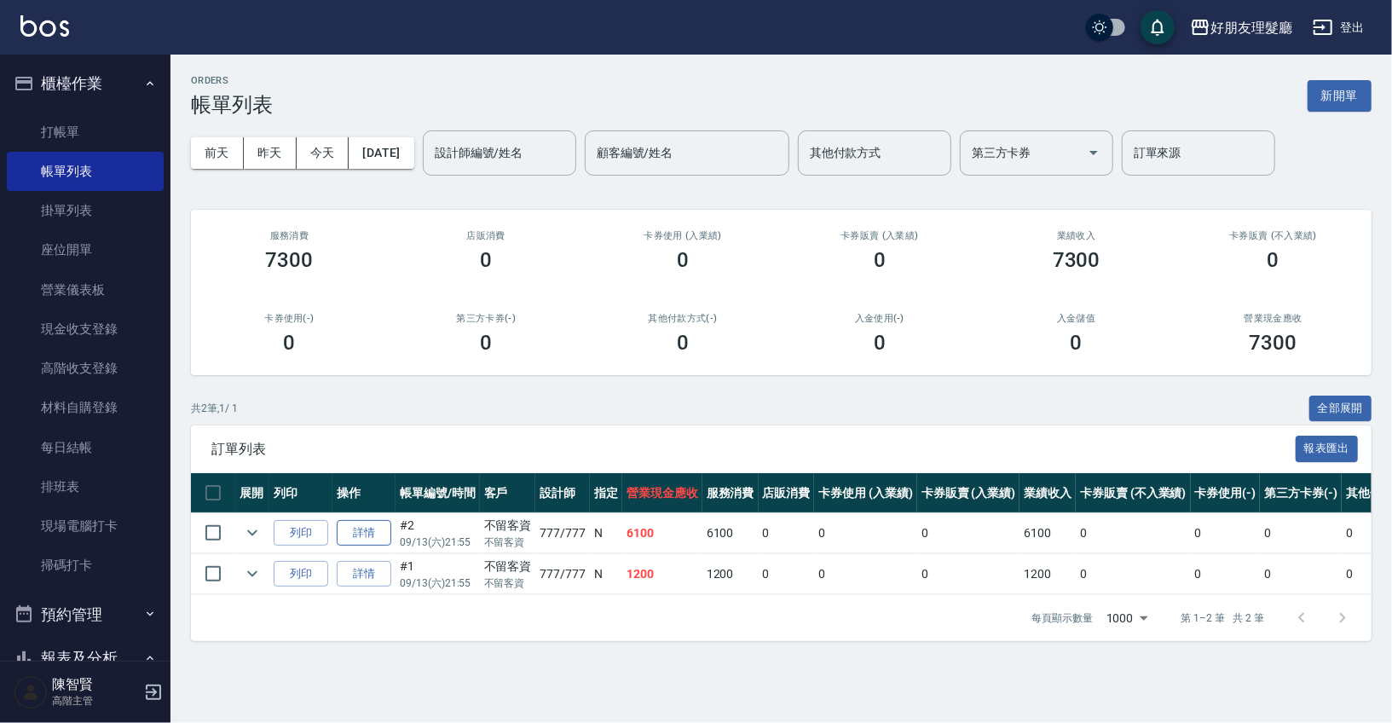
click at [371, 533] on link "詳情" at bounding box center [364, 533] width 55 height 26
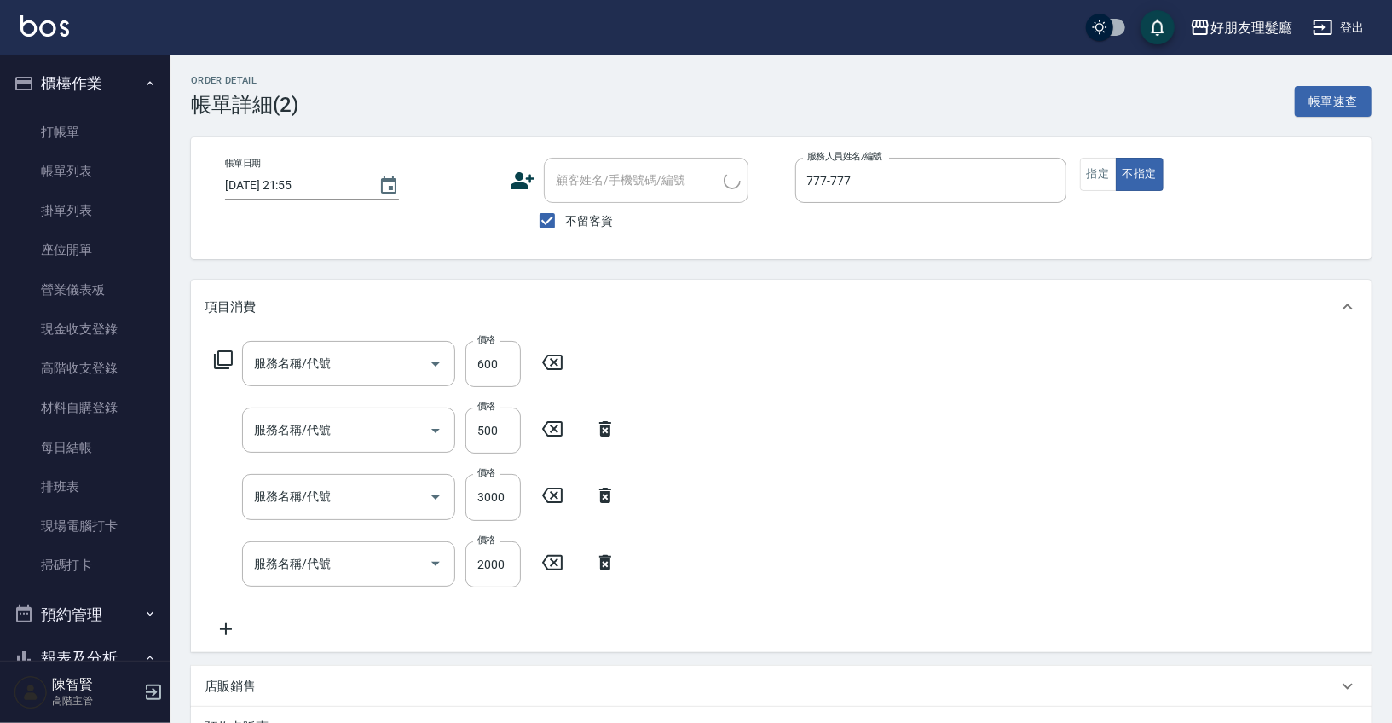
type input "[DATE] 21:55"
checkbox input "true"
type input "777-777"
type input "剪(2)"
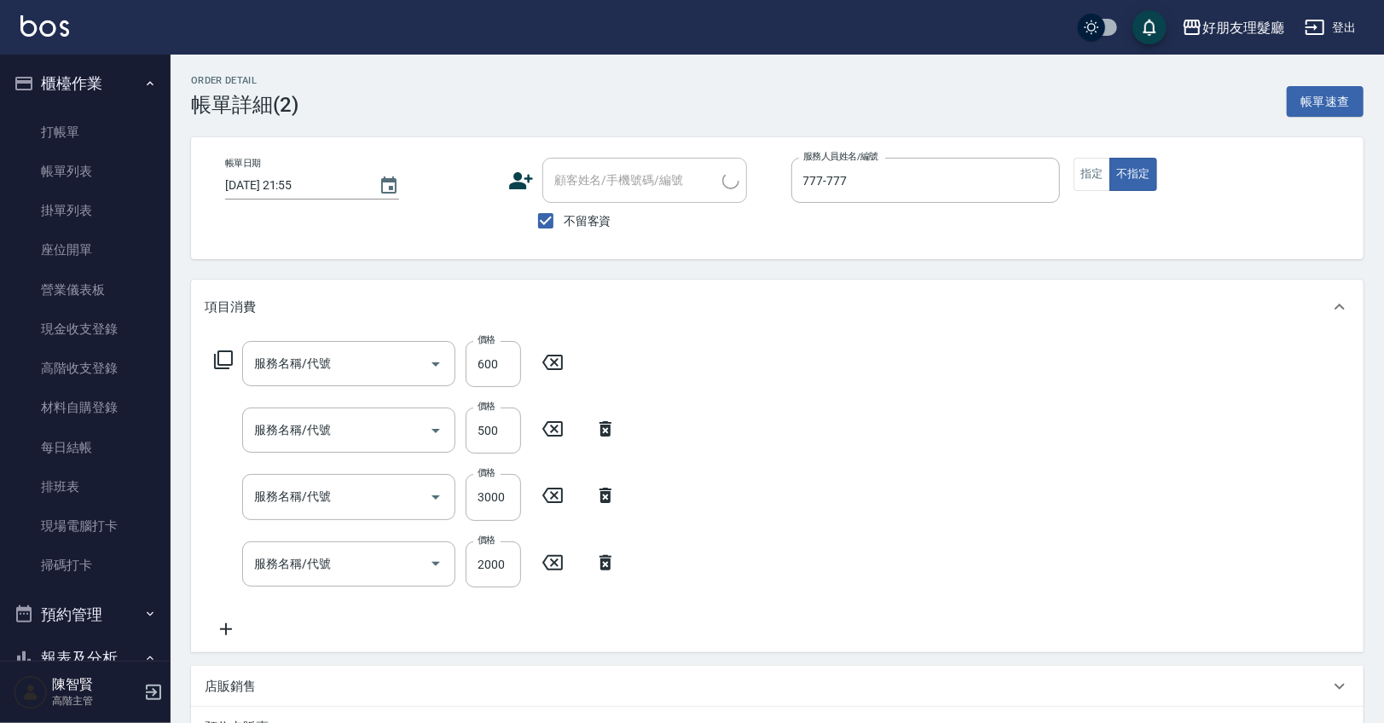
type input "漂(5)"
type input "燙(3)"
click at [1097, 183] on button "指定" at bounding box center [1091, 174] width 37 height 33
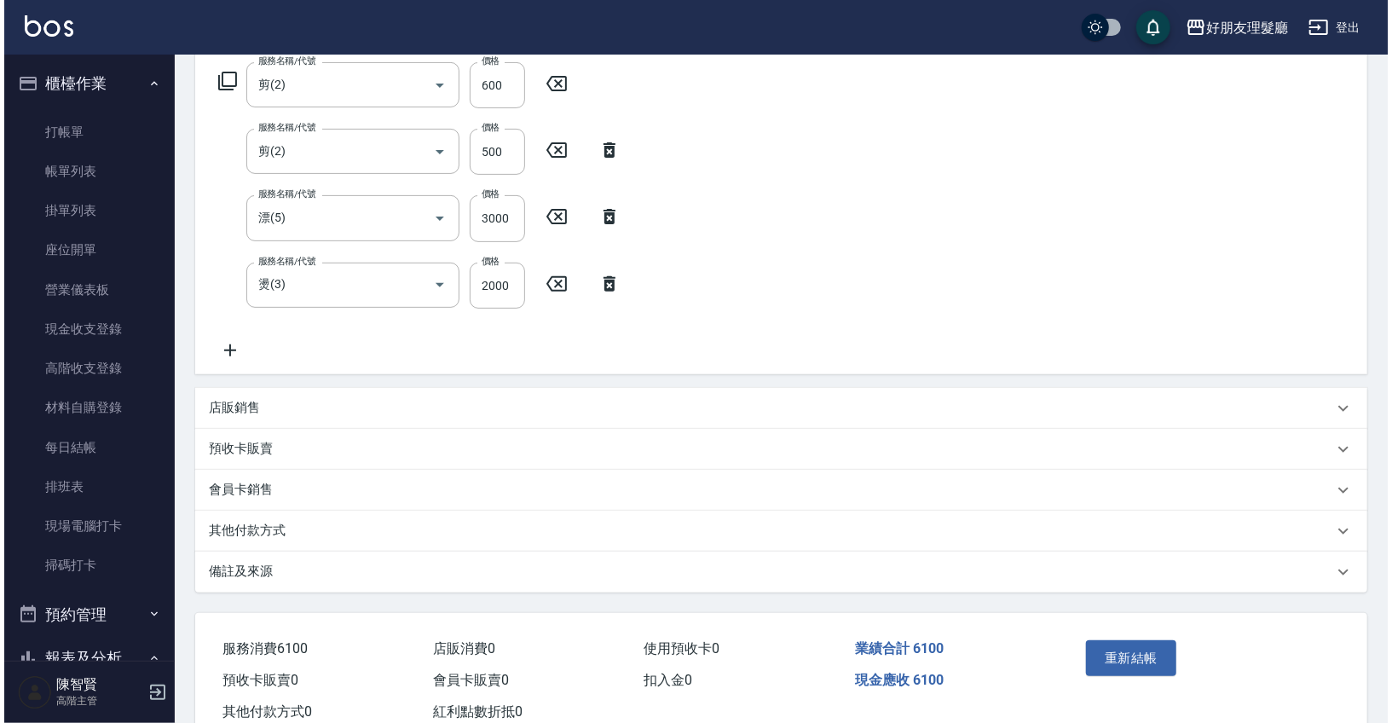
scroll to position [329, 0]
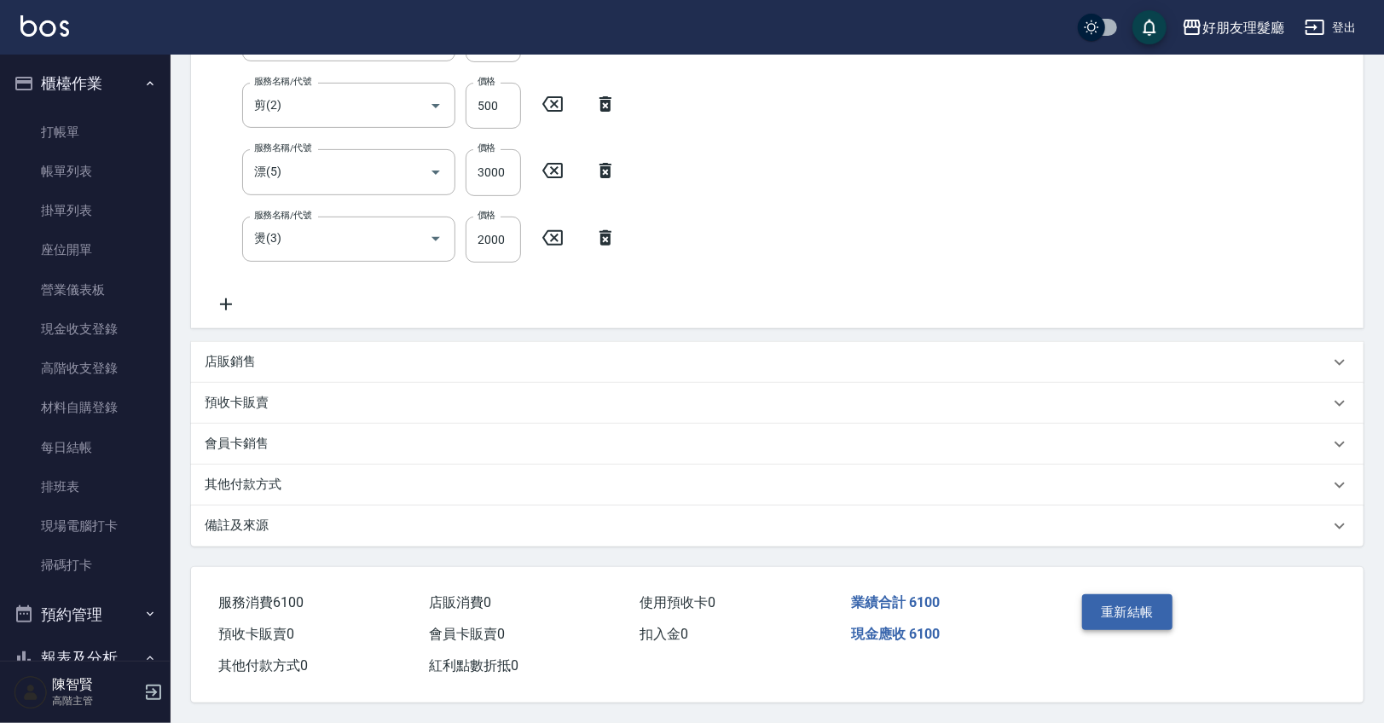
click at [1127, 610] on button "重新結帳" at bounding box center [1127, 612] width 90 height 36
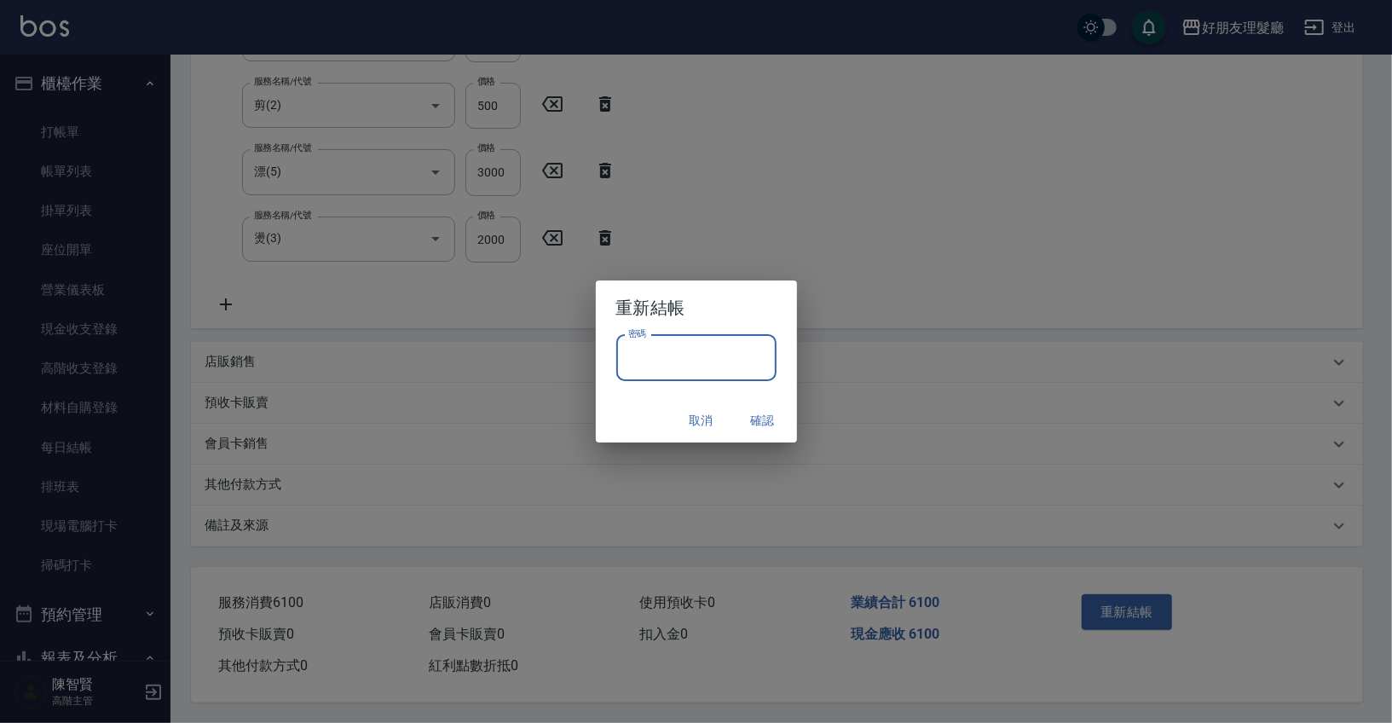
click at [739, 374] on input "密碼" at bounding box center [696, 358] width 160 height 46
type input "****"
click at [738, 423] on button "確認" at bounding box center [763, 421] width 55 height 32
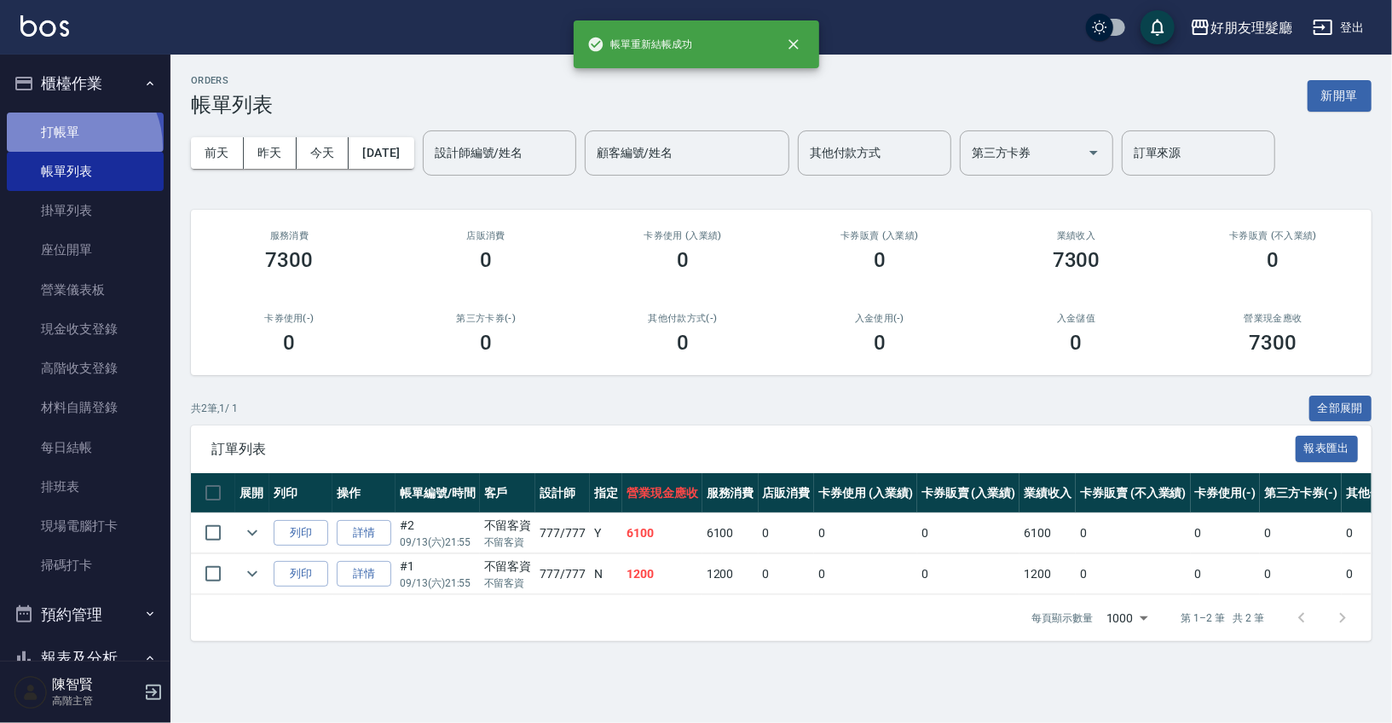
click at [69, 147] on link "打帳單" at bounding box center [85, 132] width 157 height 39
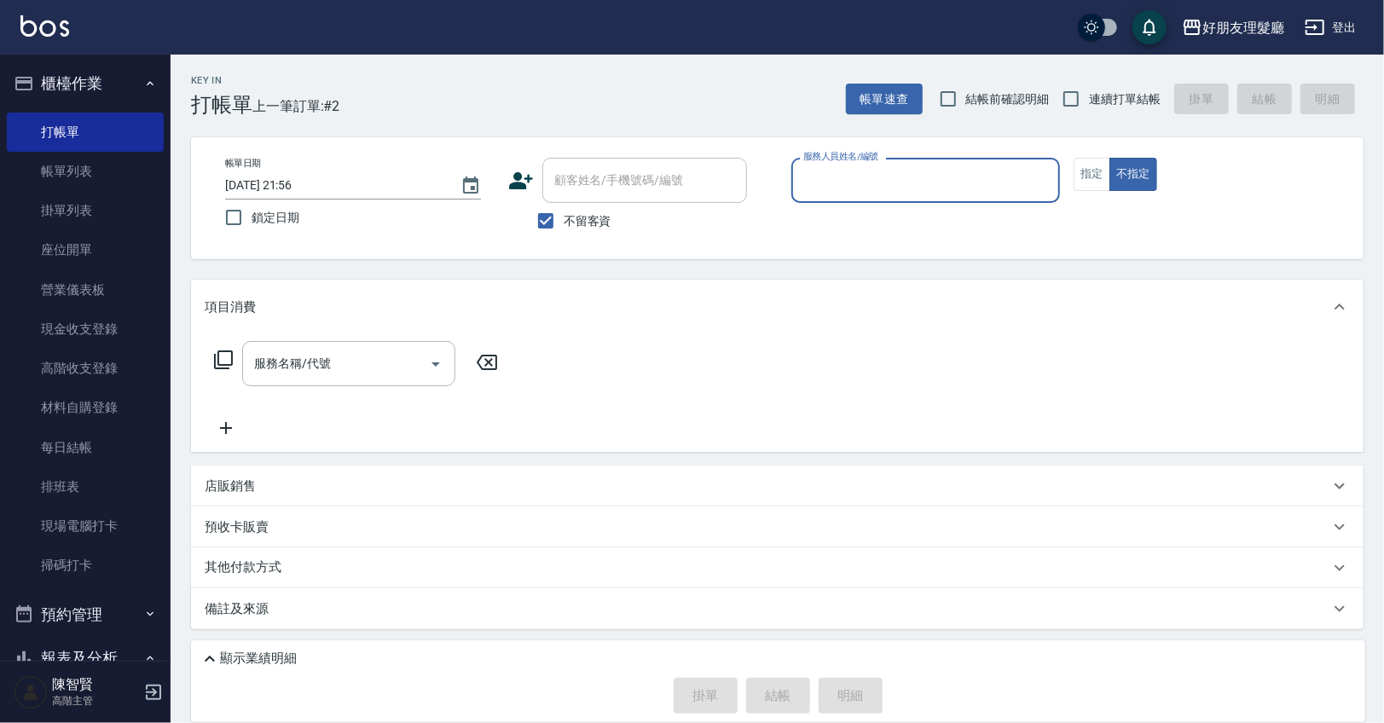
click at [1010, 189] on input "服務人員姓名/編號" at bounding box center [926, 180] width 254 height 30
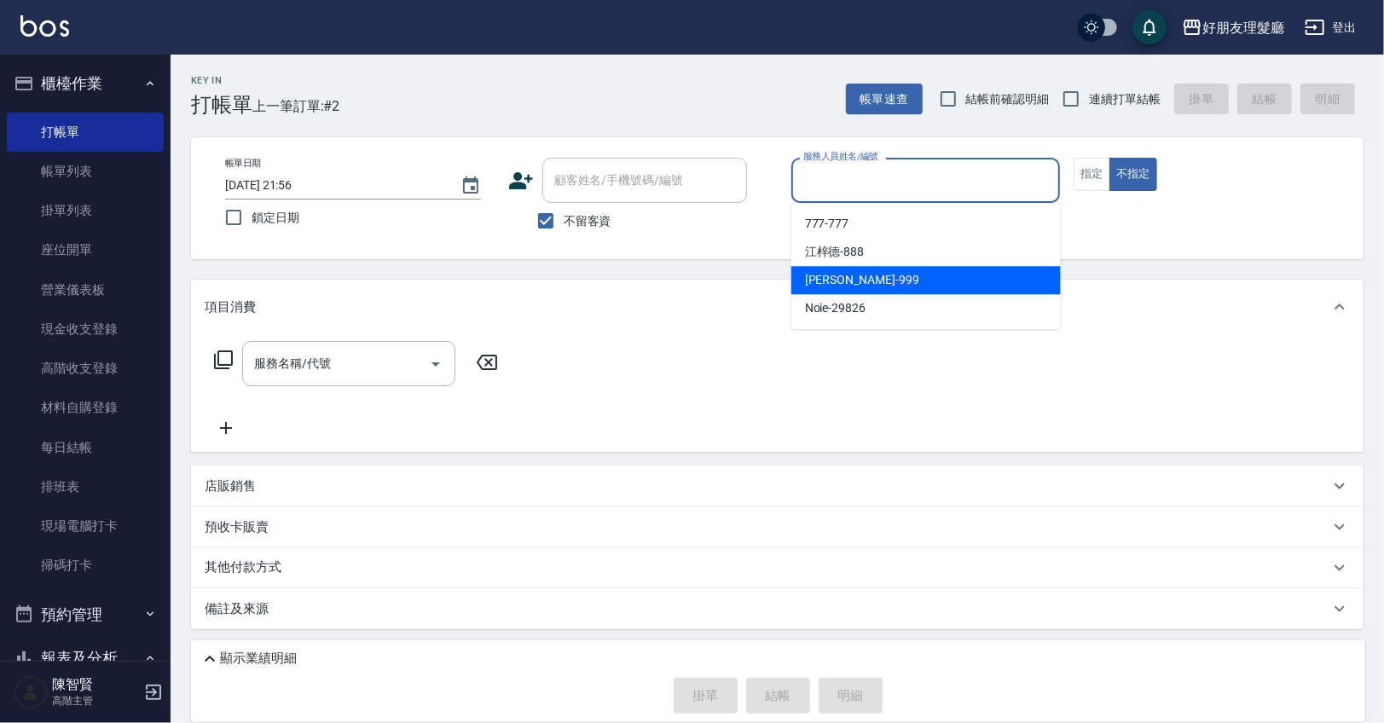
click at [963, 273] on div "[PERSON_NAME] -999" at bounding box center [925, 280] width 269 height 28
type input "[PERSON_NAME]-999"
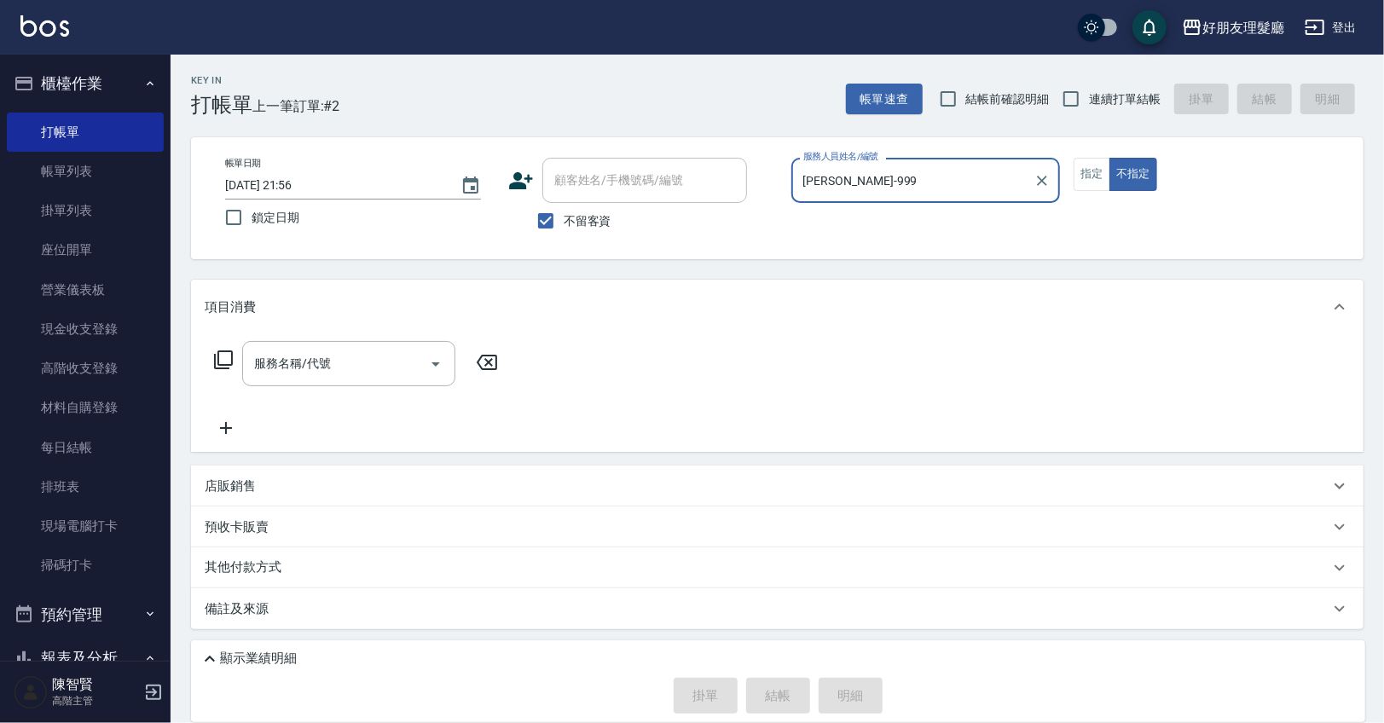
click at [1096, 191] on div "帳單日期 [DATE] 21:56 鎖定日期 顧客姓名/手機號碼/編號 顧客姓名/手機號碼/編號 不留客資 服務人員姓名/編號 [PERSON_NAME]-9…" at bounding box center [776, 198] width 1131 height 81
click at [1094, 187] on button "指定" at bounding box center [1091, 174] width 37 height 33
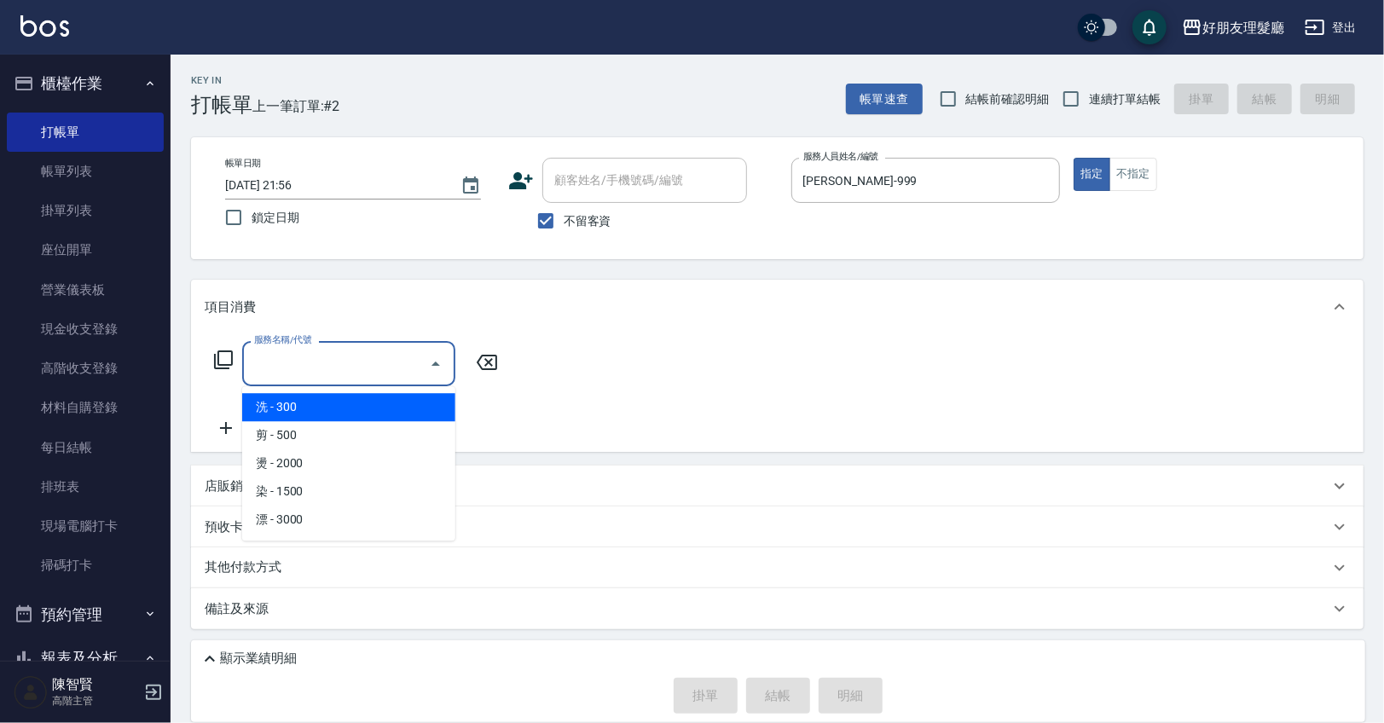
click at [400, 361] on input "服務名稱/代號" at bounding box center [336, 364] width 172 height 30
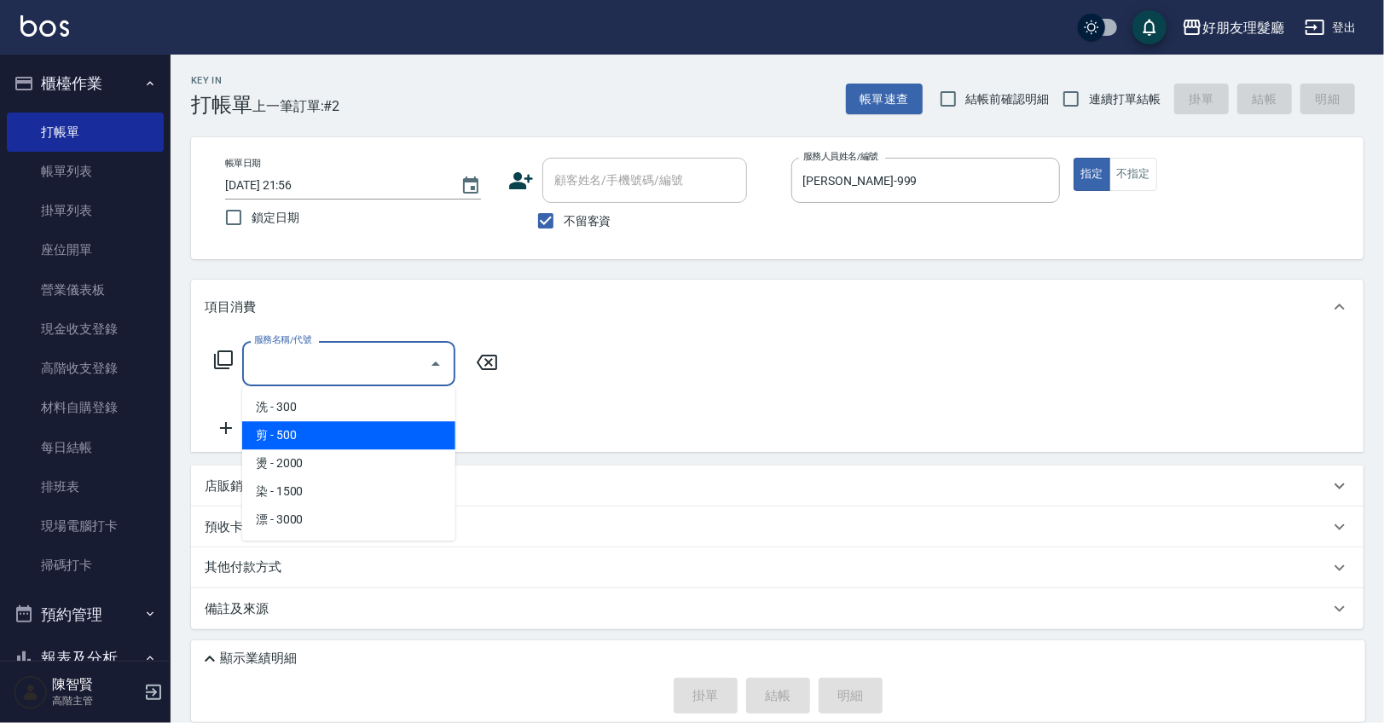
click at [373, 433] on span "剪 - 500" at bounding box center [348, 435] width 213 height 28
type input "剪(2)"
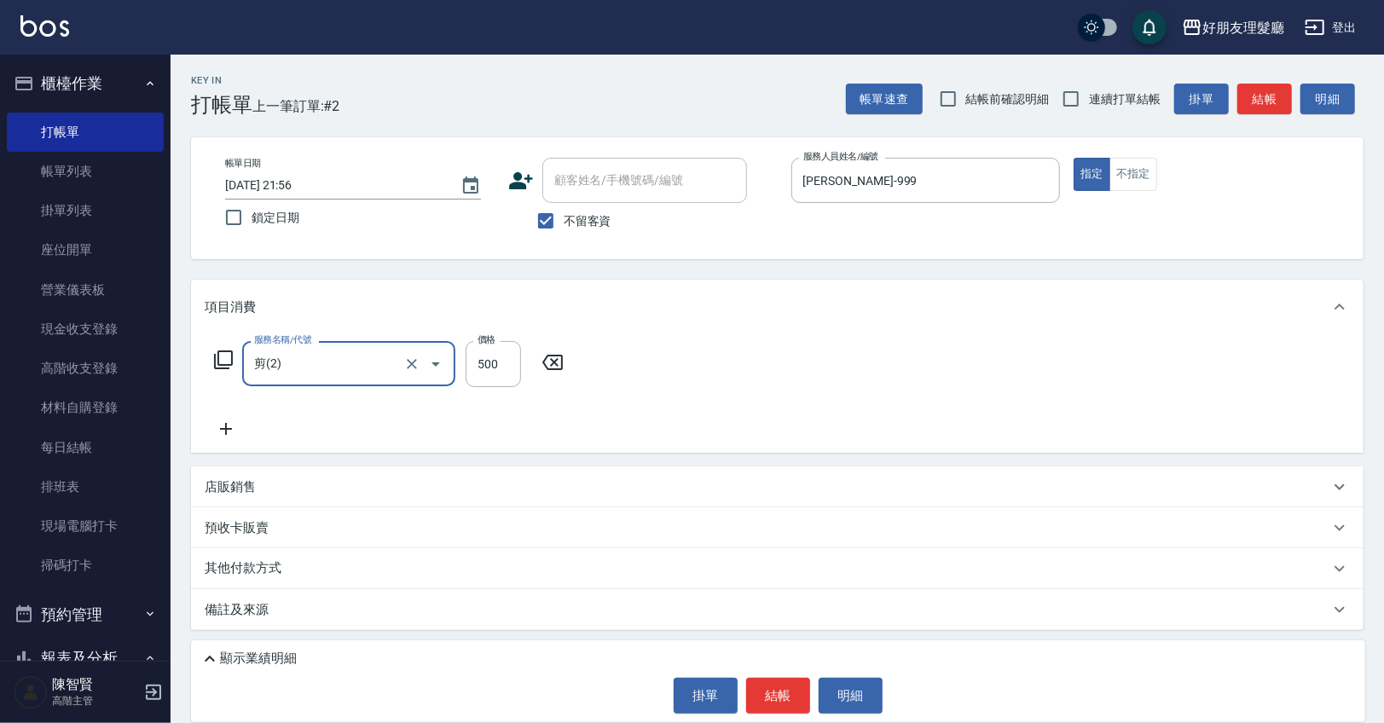
click at [524, 379] on div "服務名稱/代號 剪(2) 服務名稱/代號 價格 500 價格" at bounding box center [389, 364] width 369 height 46
click at [488, 375] on input "500" at bounding box center [493, 364] width 55 height 46
type input "600"
click at [231, 425] on icon at bounding box center [226, 429] width 43 height 20
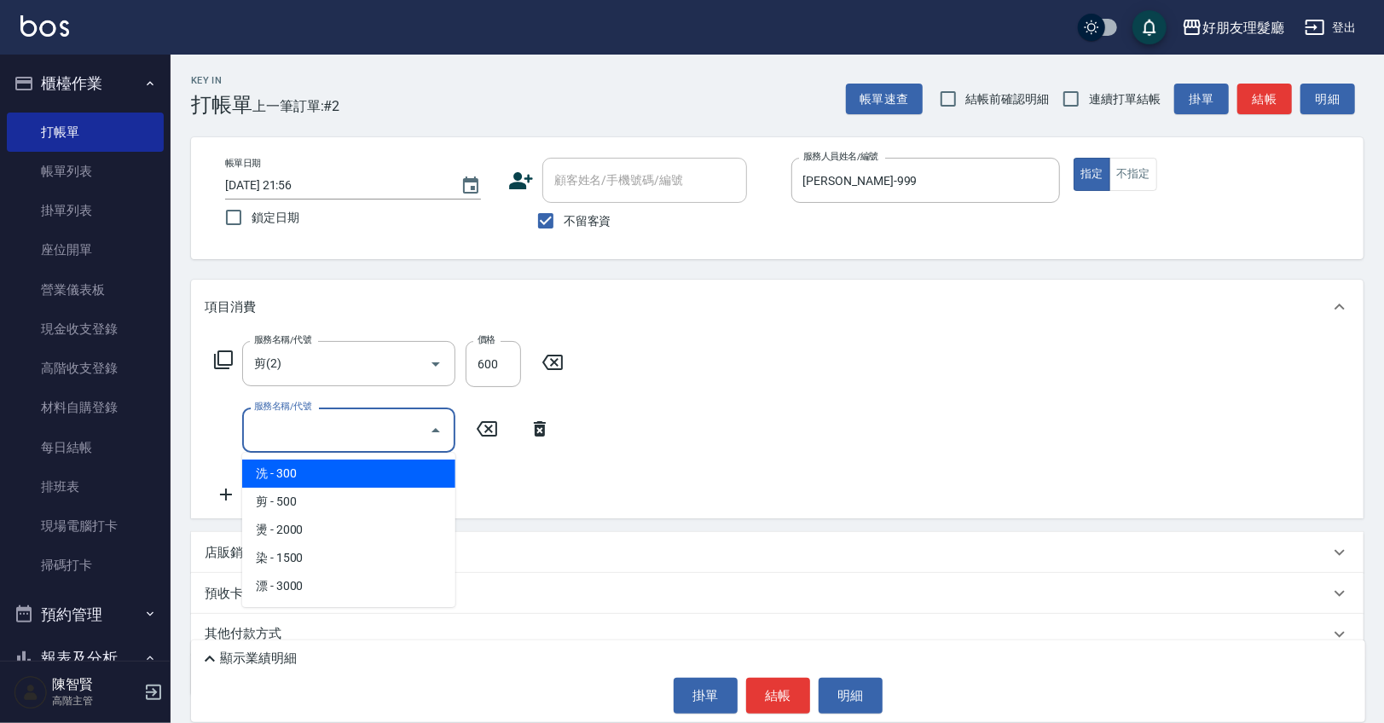
click at [300, 432] on input "服務名稱/代號" at bounding box center [336, 430] width 172 height 30
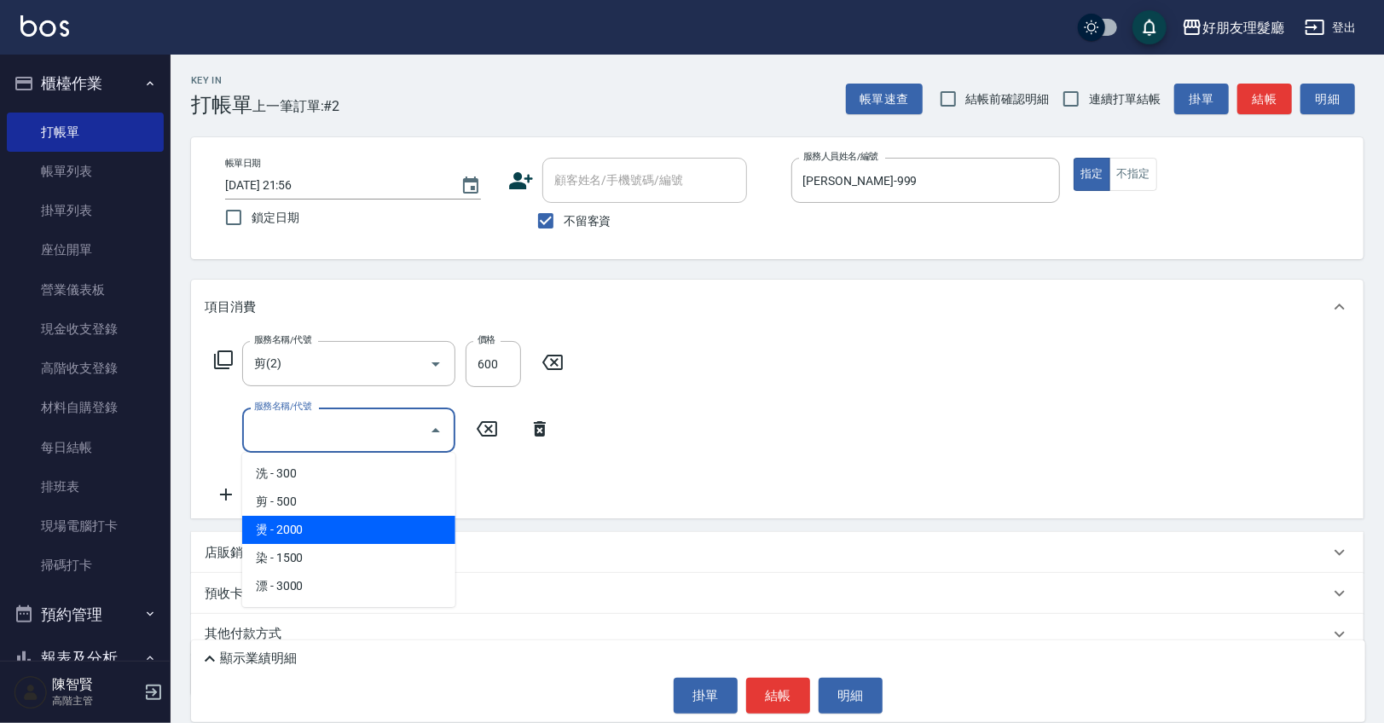
click at [342, 527] on span "燙 - 2000" at bounding box center [348, 530] width 213 height 28
type input "燙(3)"
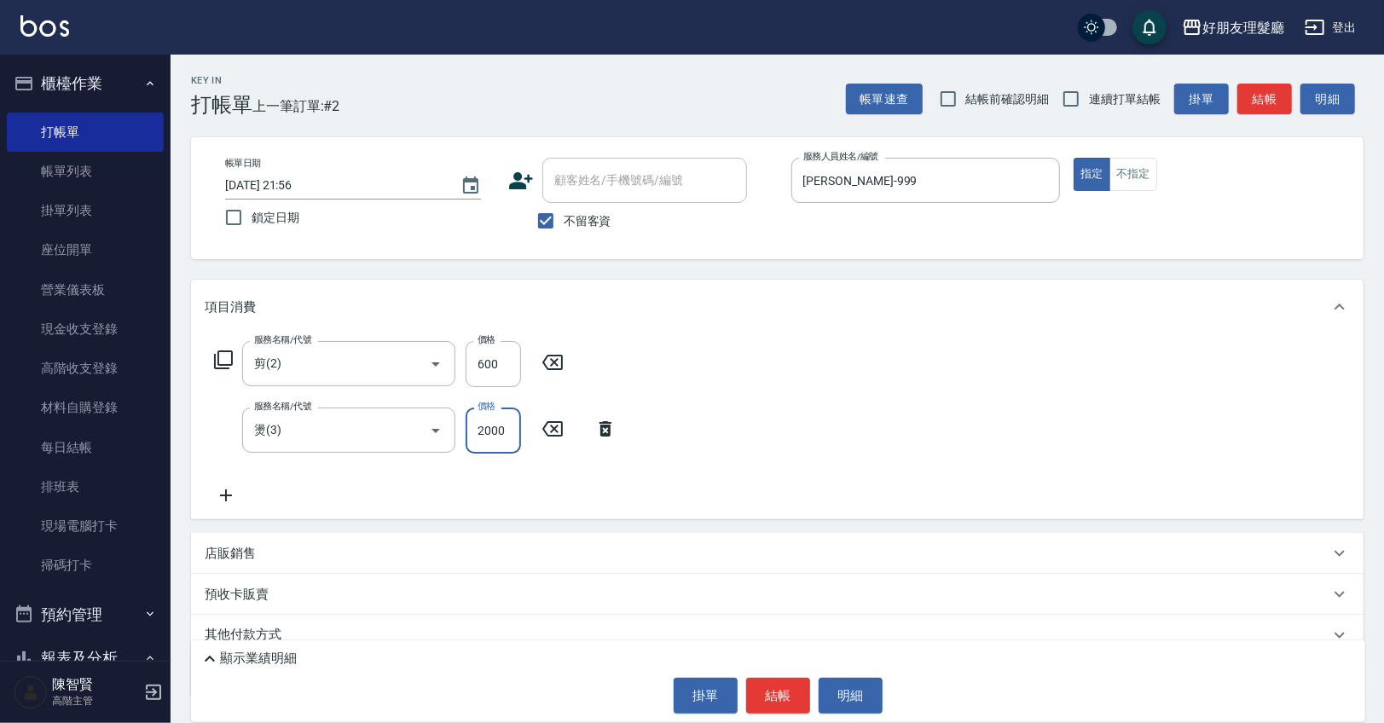
click at [503, 428] on input "2000" at bounding box center [493, 431] width 55 height 46
type input "2900"
click at [759, 401] on div "服務名稱/代號 剪(2) 服務名稱/代號 價格 600 價格 服務名稱/代號 燙(3) 服務名稱/代號 價格 2900 價格" at bounding box center [777, 426] width 1172 height 185
click at [216, 505] on icon at bounding box center [226, 495] width 43 height 20
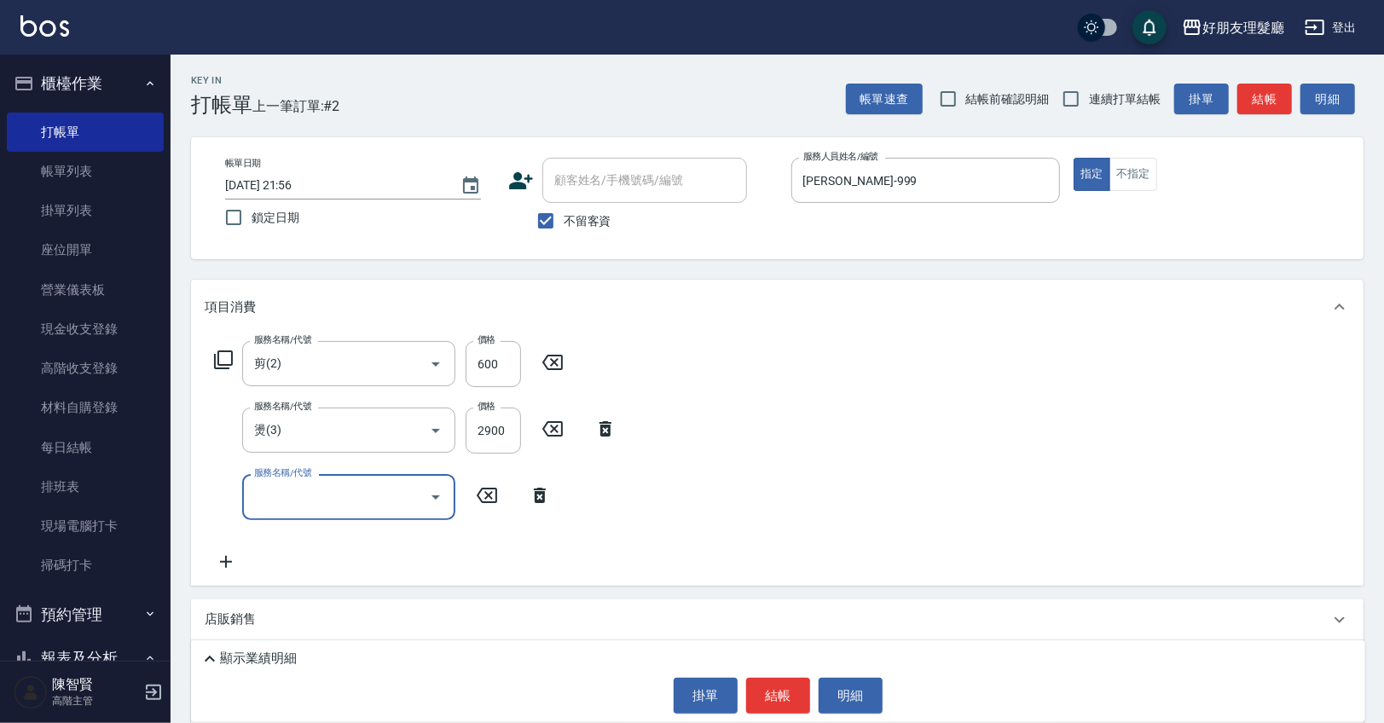
click at [321, 513] on div "服務名稱/代號" at bounding box center [348, 496] width 213 height 45
click at [326, 557] on span "剪 - 500" at bounding box center [348, 568] width 213 height 28
type input "剪(2)"
click at [500, 511] on input "500" at bounding box center [493, 497] width 55 height 46
type input "600"
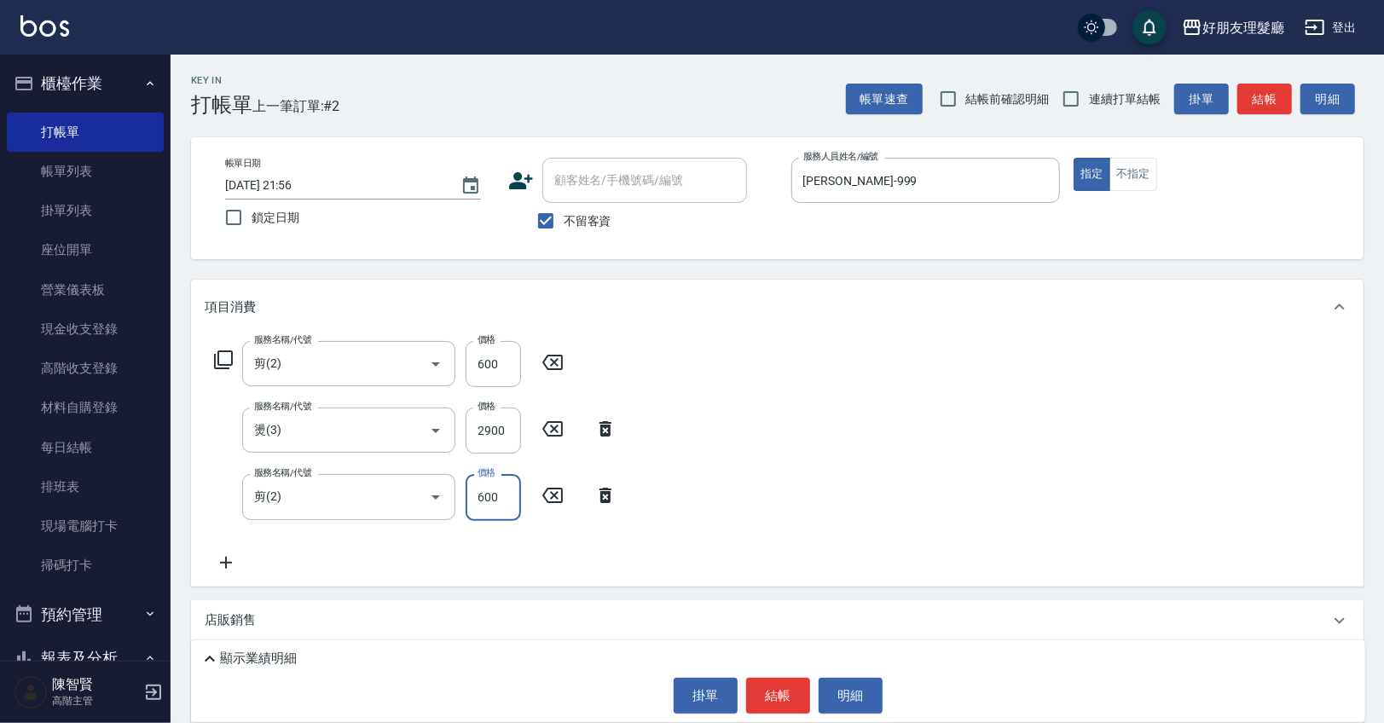
click at [240, 553] on icon at bounding box center [226, 562] width 43 height 20
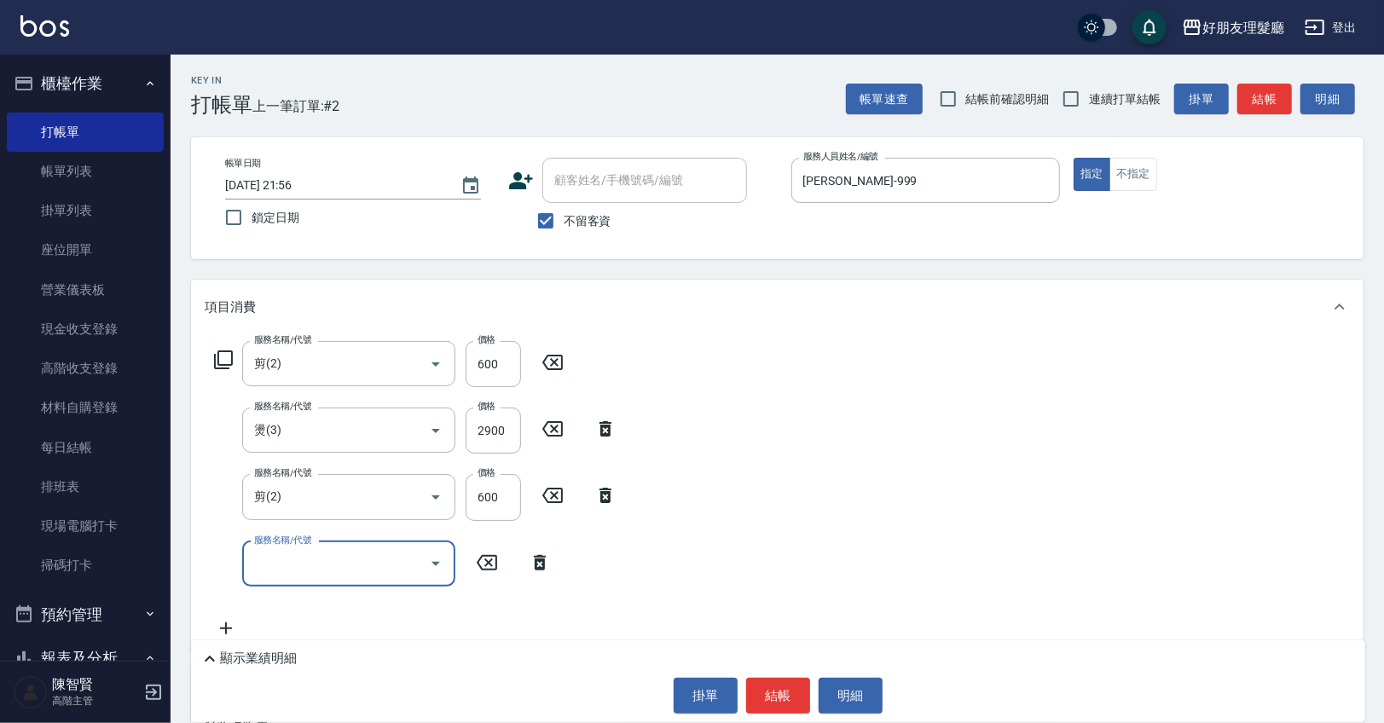
click at [308, 553] on input "服務名稱/代號" at bounding box center [336, 564] width 172 height 30
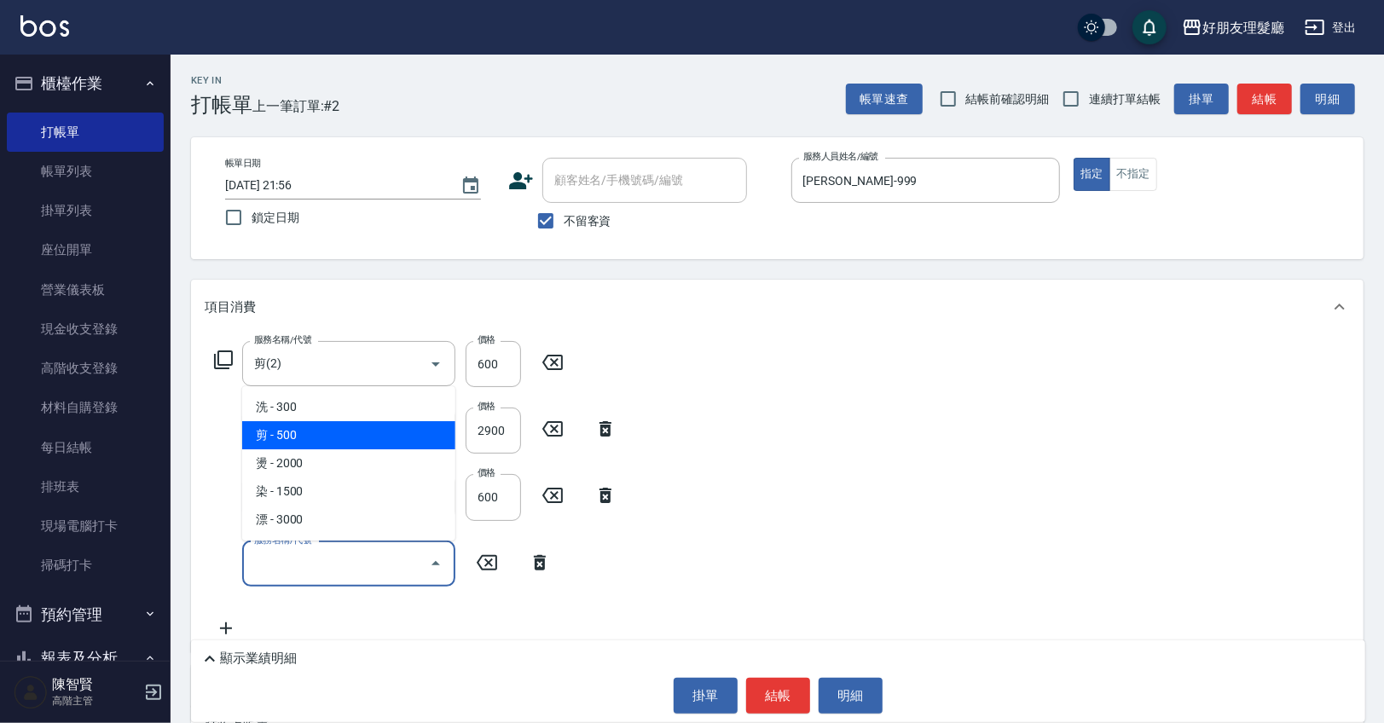
click at [333, 441] on span "剪 - 500" at bounding box center [348, 435] width 213 height 28
type input "剪(2)"
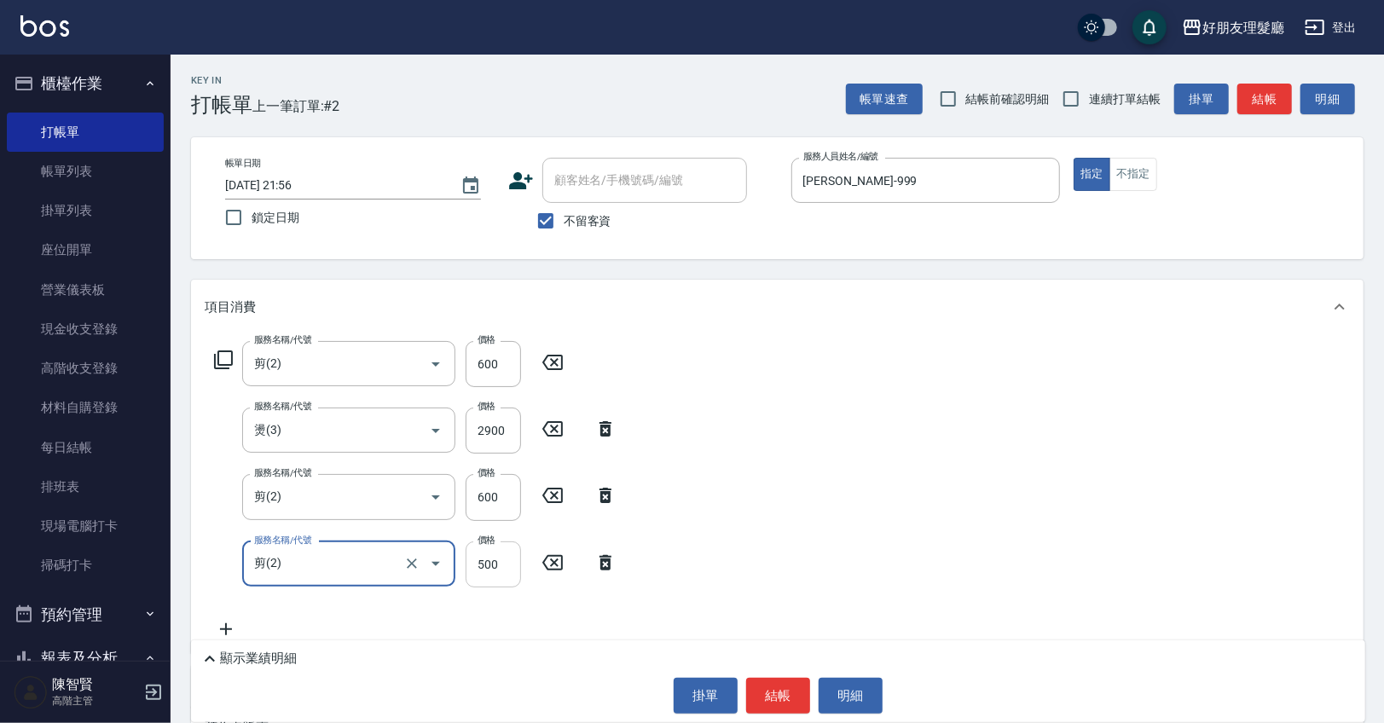
click at [511, 577] on input "500" at bounding box center [493, 564] width 55 height 46
type input "600"
click at [928, 470] on div "服務名稱/代號 剪(2) 服務名稱/代號 價格 600 價格 服務名稱/代號 燙(3) 服務名稱/代號 價格 2900 價格 服務名稱/代號 剪(2) 服務名…" at bounding box center [777, 493] width 1172 height 319
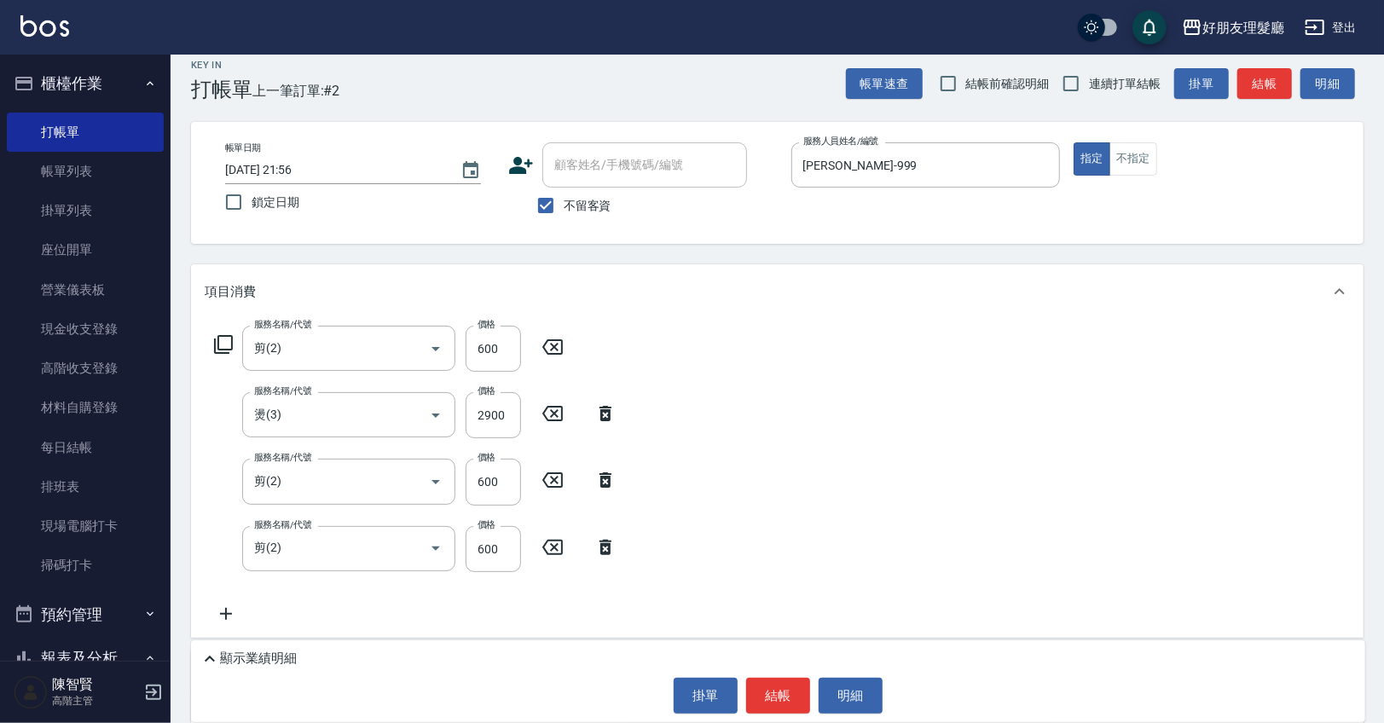
scroll to position [36, 0]
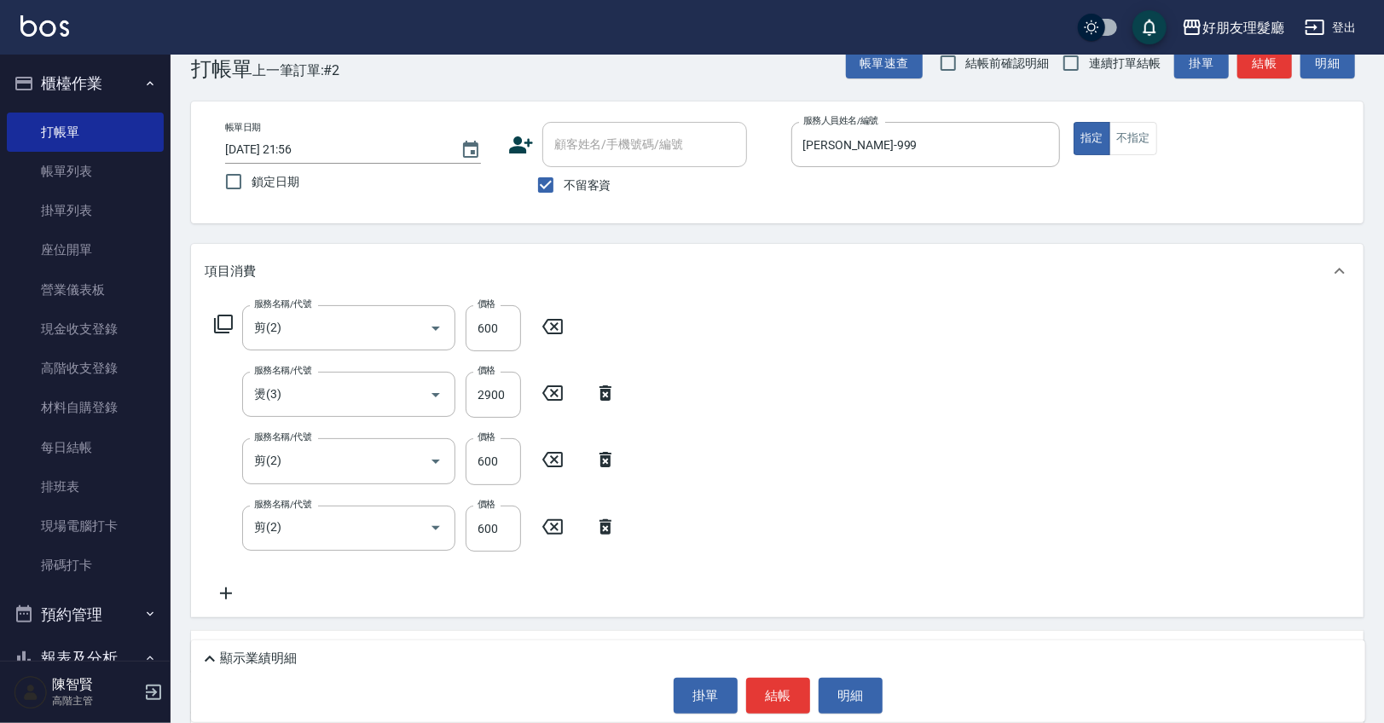
click at [217, 589] on icon at bounding box center [226, 593] width 43 height 20
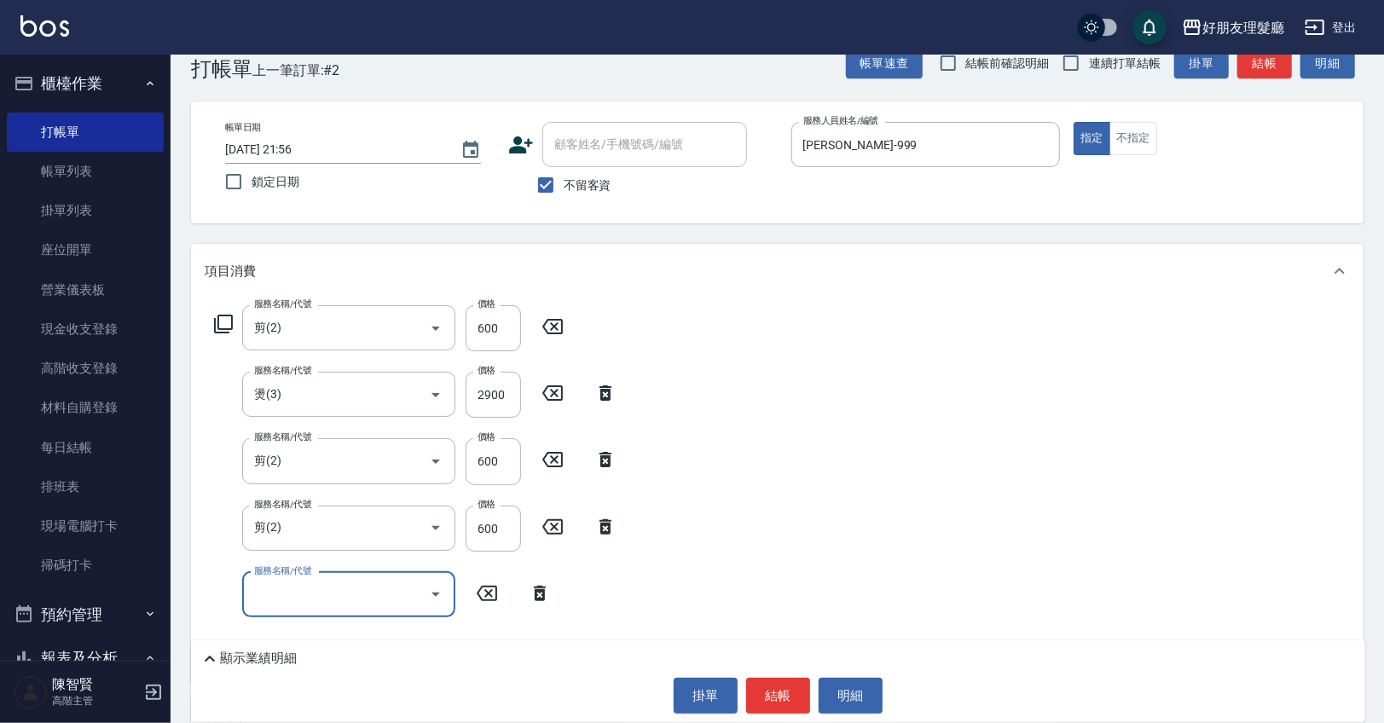
click at [286, 575] on label "服務名稱/代號" at bounding box center [282, 570] width 57 height 13
click at [286, 580] on input "服務名稱/代號" at bounding box center [336, 595] width 172 height 30
click at [301, 584] on input "服務名稱/代號" at bounding box center [336, 595] width 172 height 30
click at [324, 462] on span "剪 - 500" at bounding box center [348, 466] width 213 height 28
type input "剪(2)"
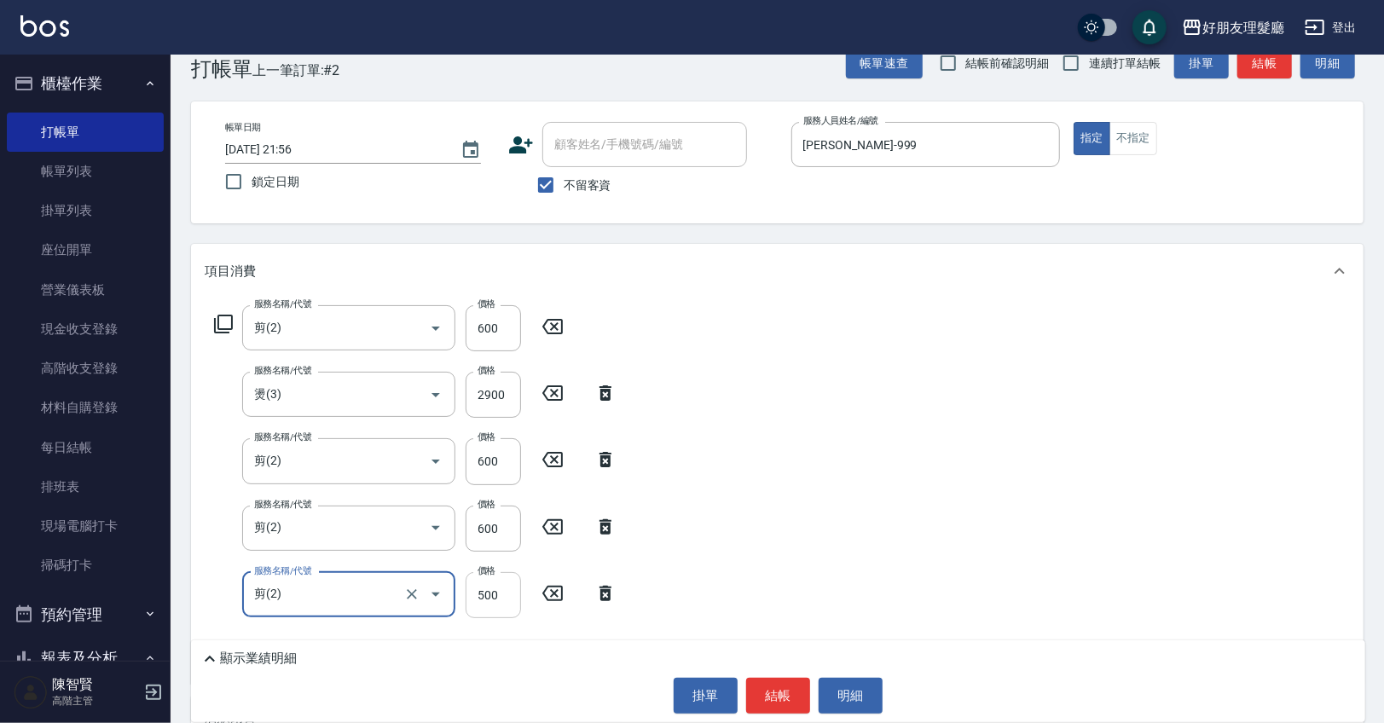
click at [497, 593] on input "500" at bounding box center [493, 595] width 55 height 46
type input "900"
click at [691, 562] on div "服務名稱/代號 剪(2) 服務名稱/代號 價格 600 價格 服務名稱/代號 燙(3) 服務名稱/代號 價格 2900 價格 服務名稱/代號 剪(2) 服務名…" at bounding box center [777, 490] width 1172 height 385
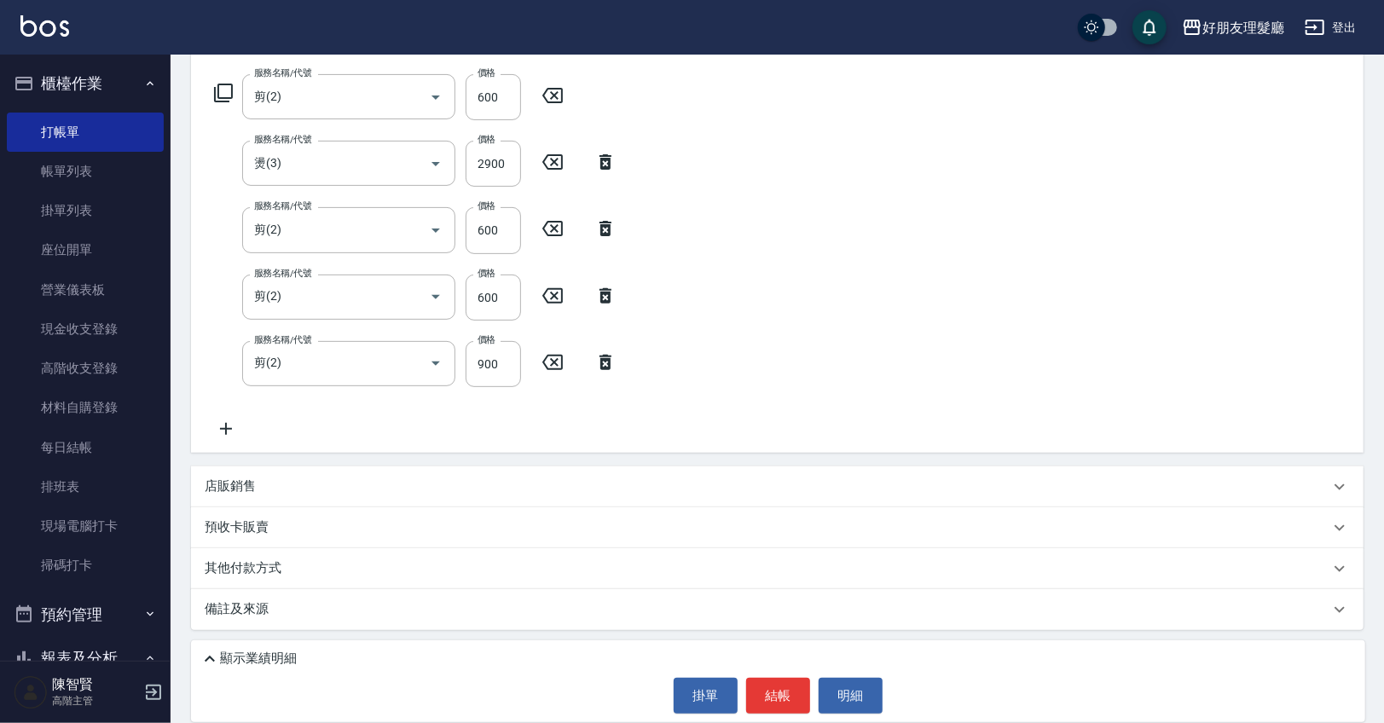
click at [396, 488] on div "店販銷售" at bounding box center [767, 486] width 1125 height 18
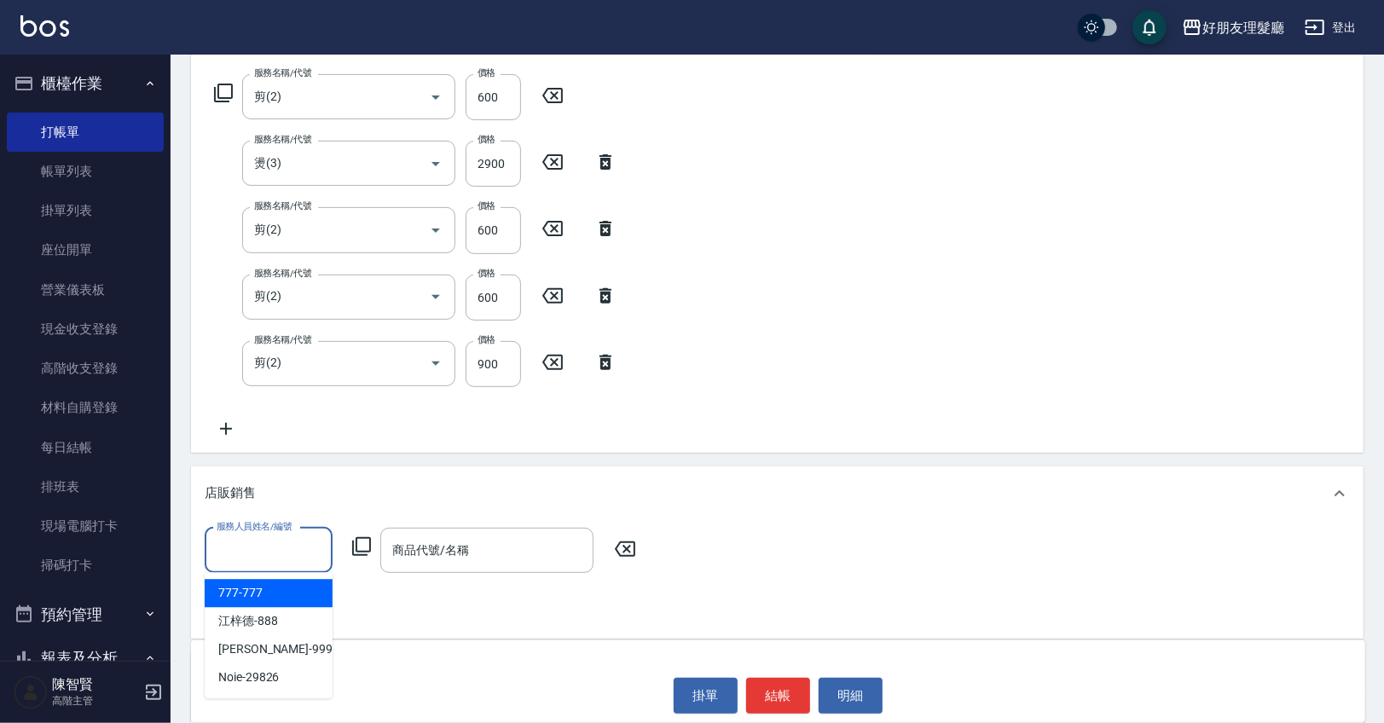
click at [280, 558] on input "服務人員姓名/編號" at bounding box center [268, 550] width 113 height 30
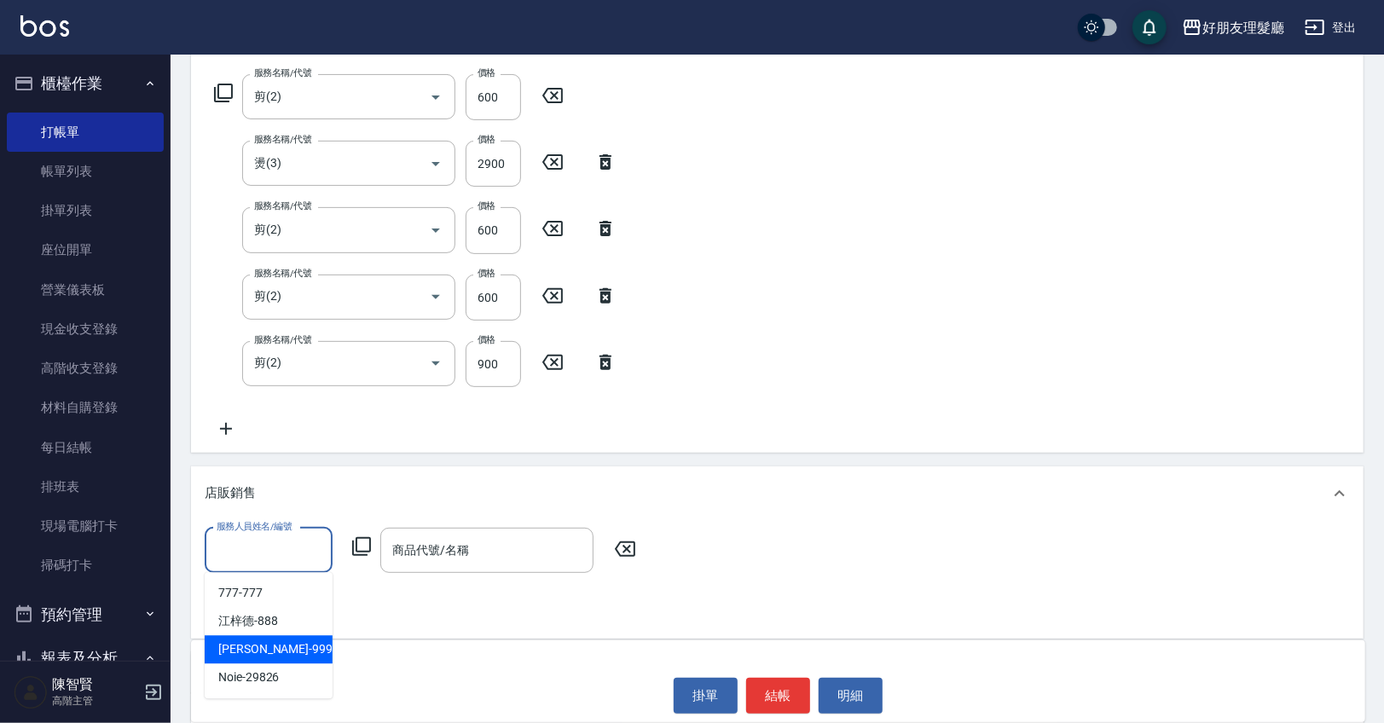
click at [263, 645] on span "[PERSON_NAME] -999" at bounding box center [275, 649] width 114 height 18
type input "[PERSON_NAME]-999"
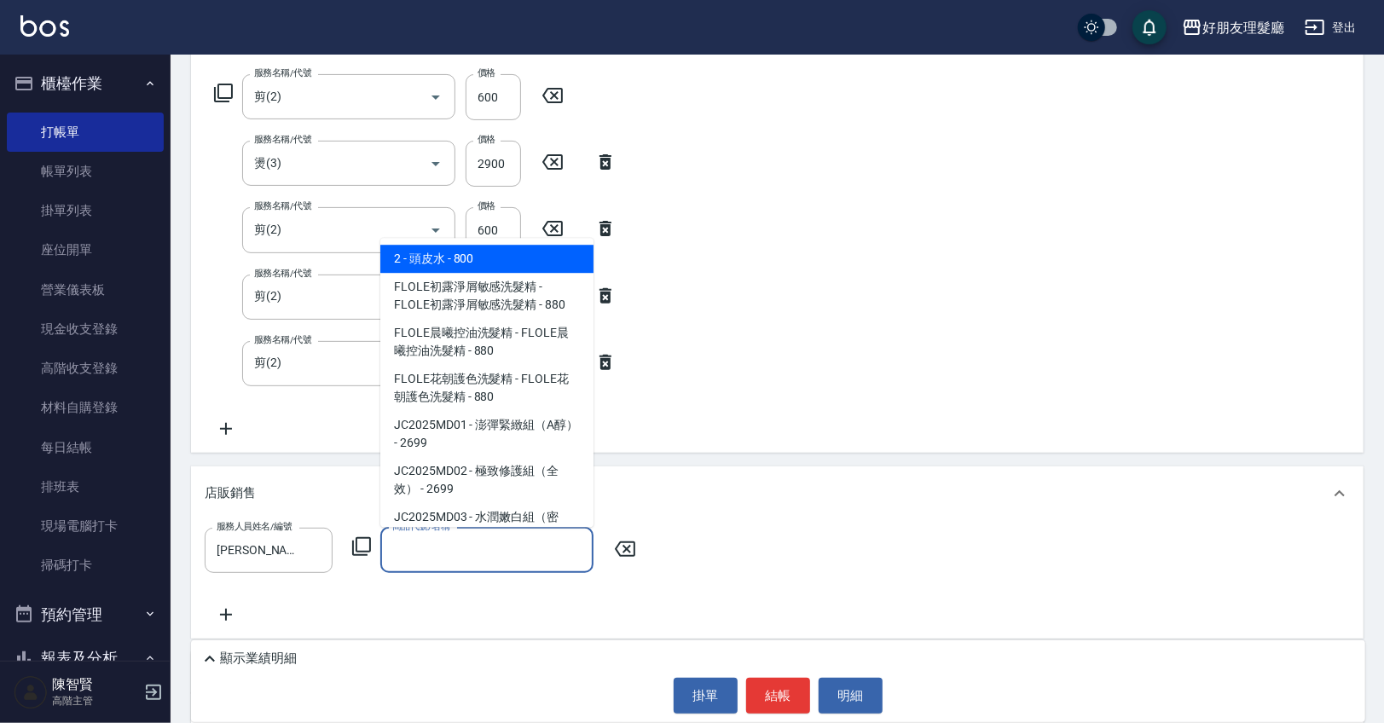
click at [452, 558] on input "商品代號/名稱" at bounding box center [487, 550] width 198 height 30
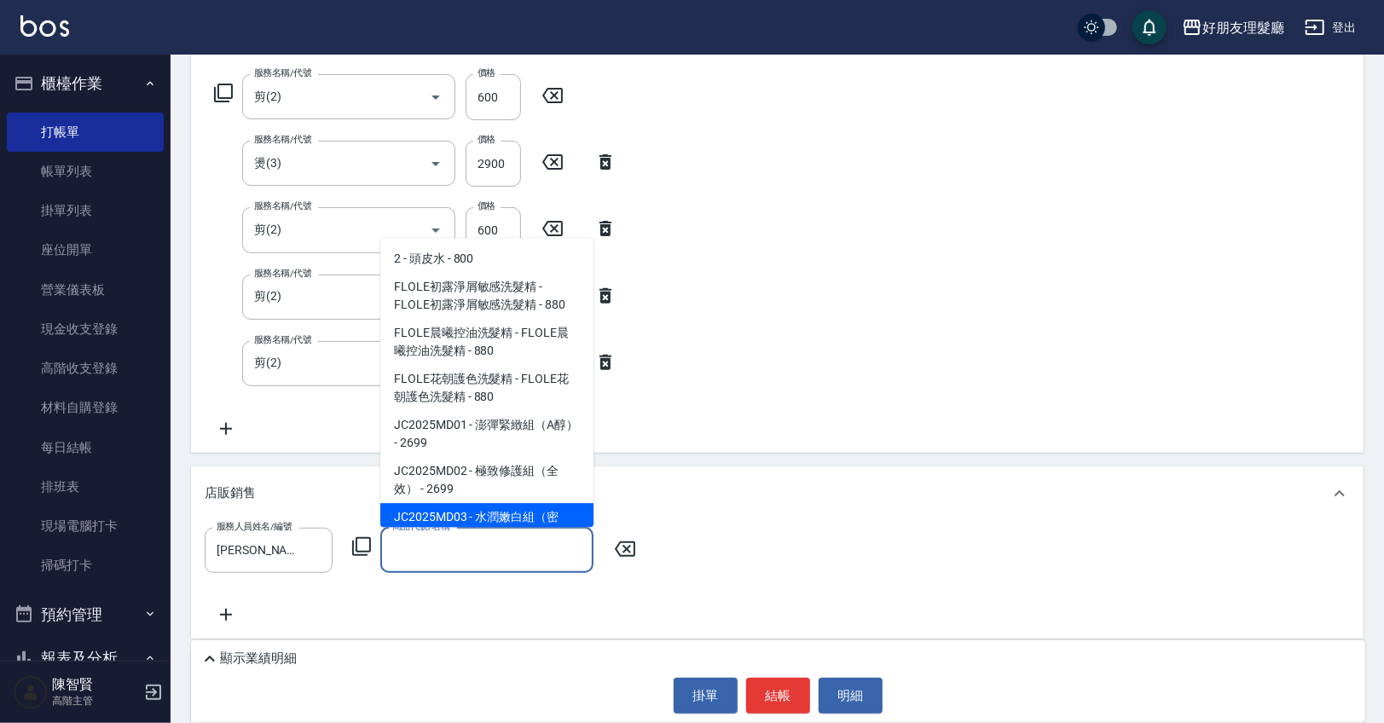
type input "d"
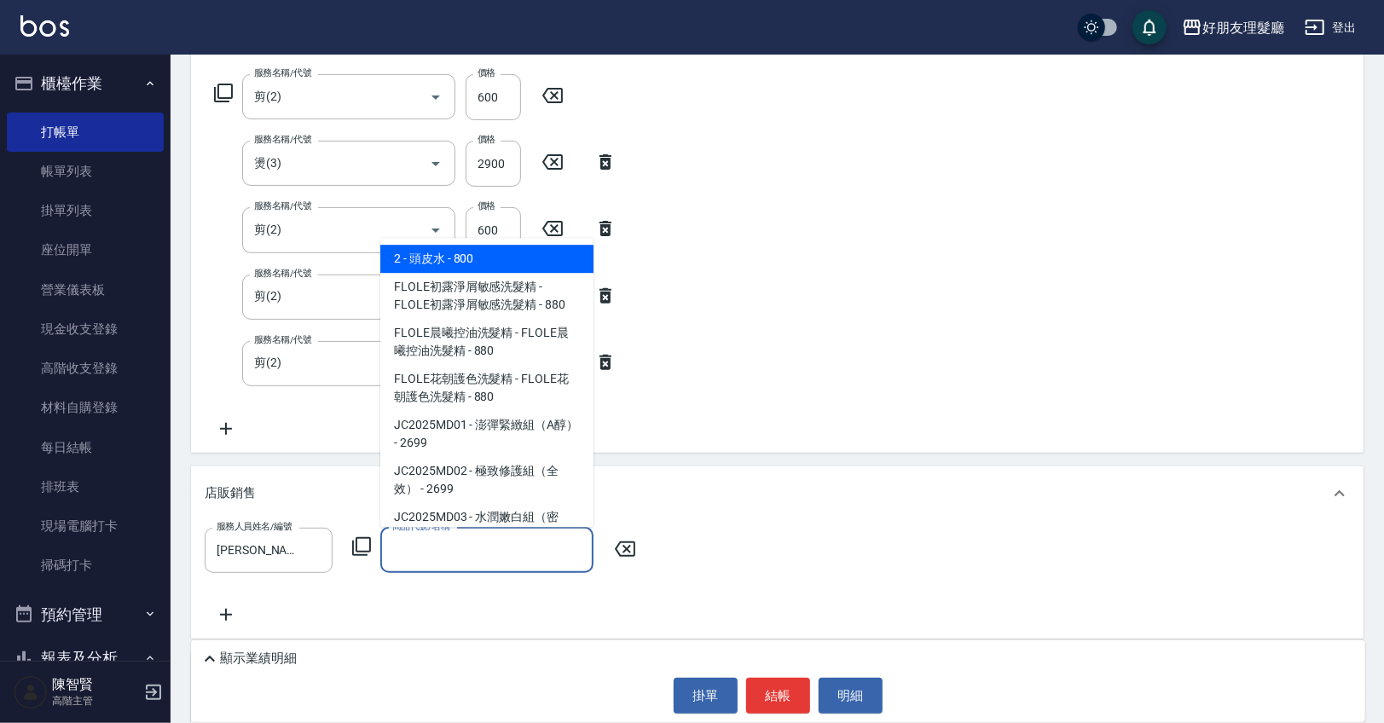
type input "ㄎ"
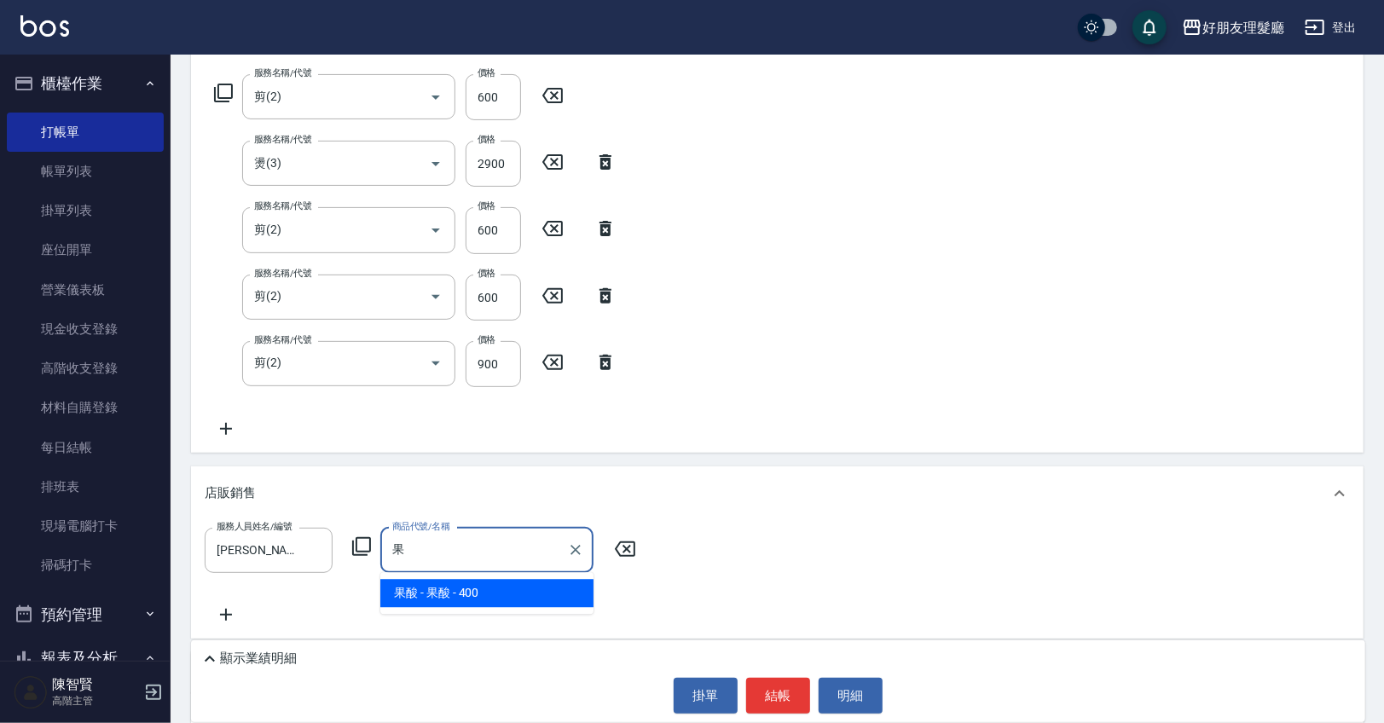
click at [544, 597] on span "果酸 - 果酸 - 400" at bounding box center [486, 593] width 213 height 28
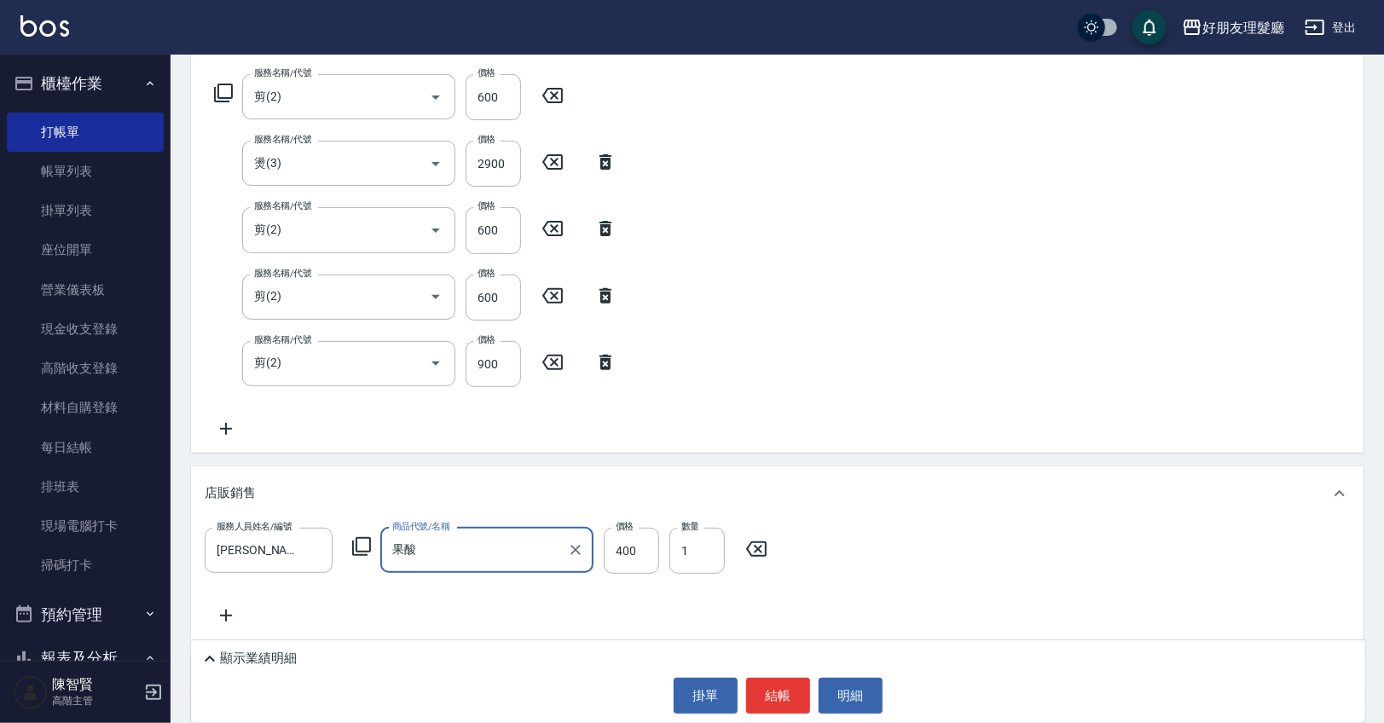
type input "果酸"
click at [899, 593] on div "服務人員姓名/編號 [PERSON_NAME]-999 服務人員姓名/編號 商品代號/名稱 果酸 商品代號/名稱 價格 400 價格 數量 1 數量" at bounding box center [777, 577] width 1145 height 98
click at [784, 699] on button "結帳" at bounding box center [778, 696] width 64 height 36
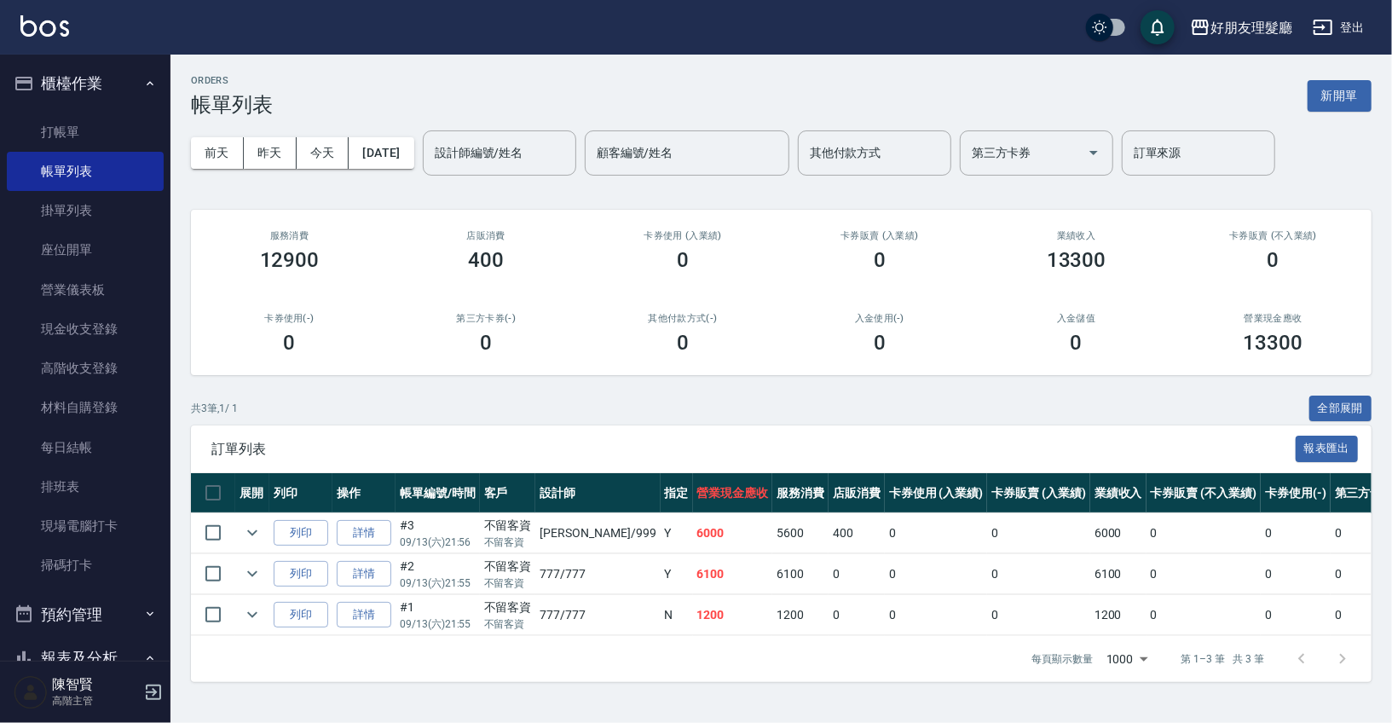
click at [796, 403] on div "共 3 筆, 1 / 1 全部展開" at bounding box center [781, 409] width 1181 height 26
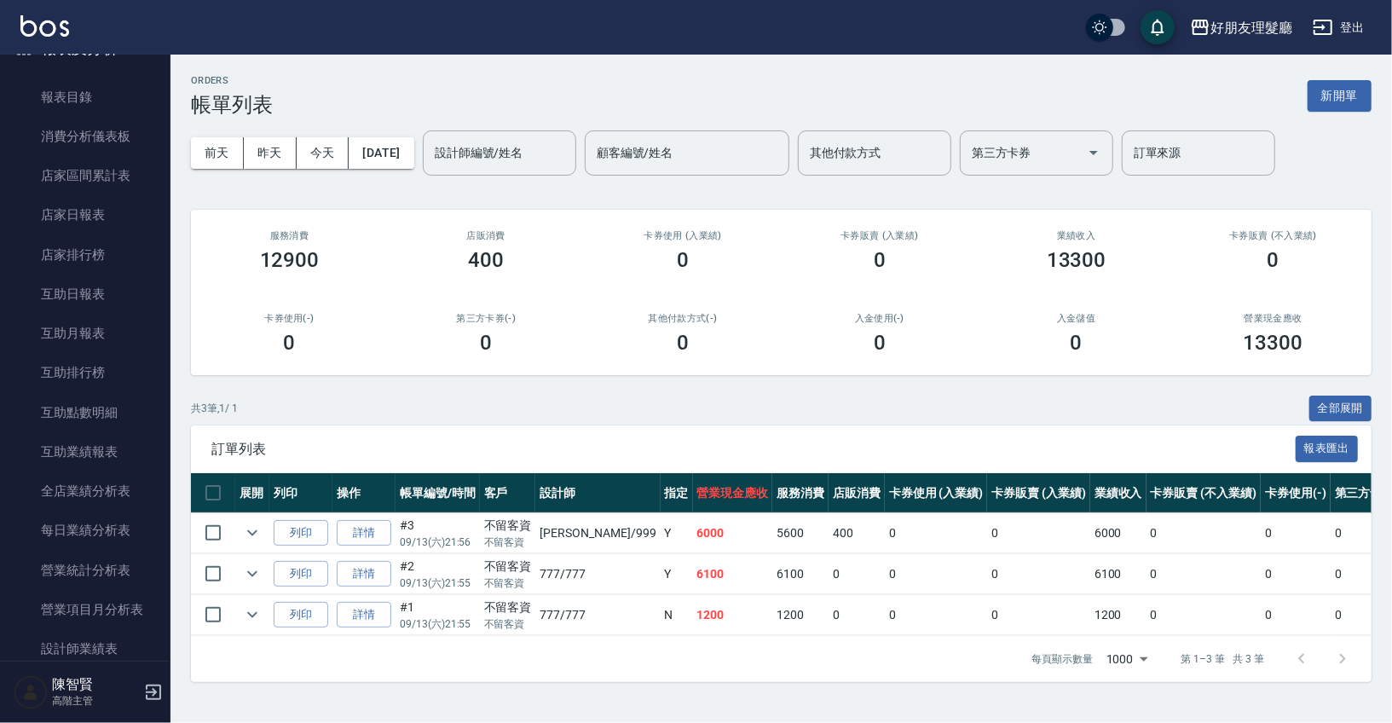
scroll to position [934, 0]
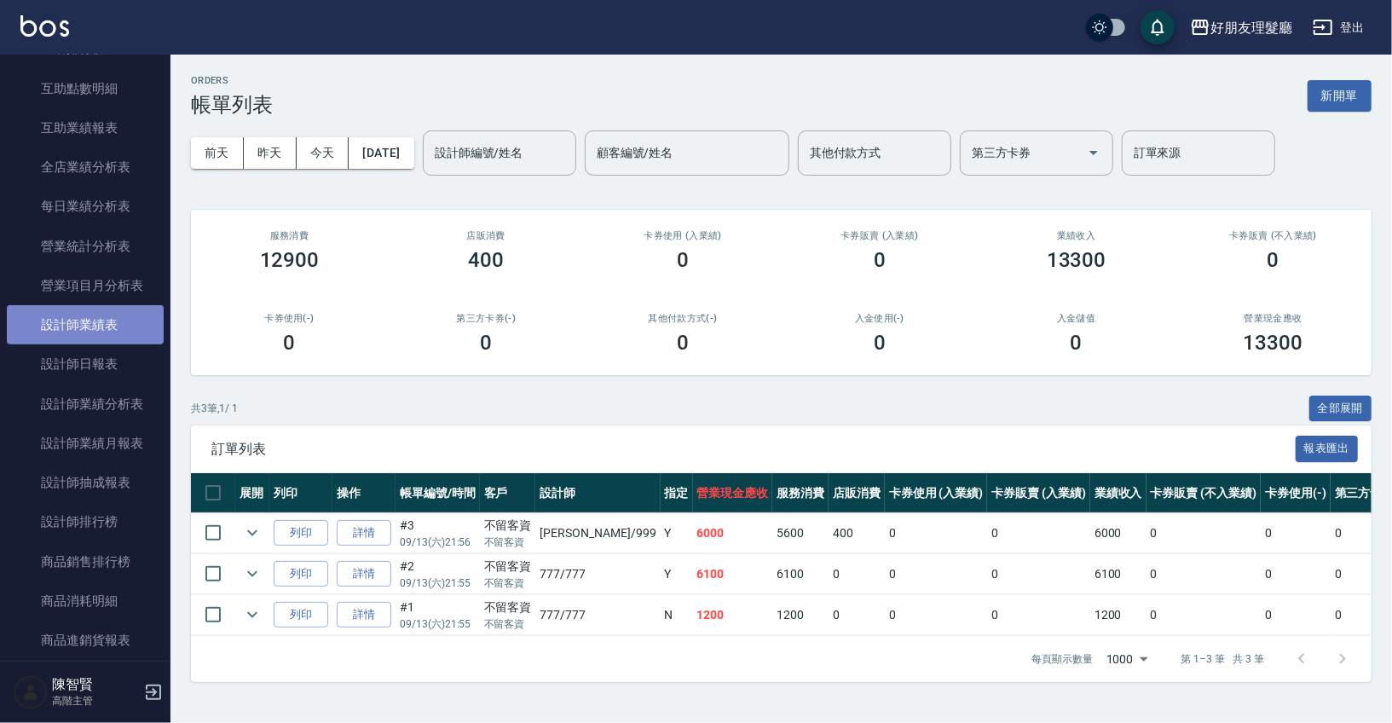
click at [119, 338] on link "設計師業績表" at bounding box center [85, 324] width 157 height 39
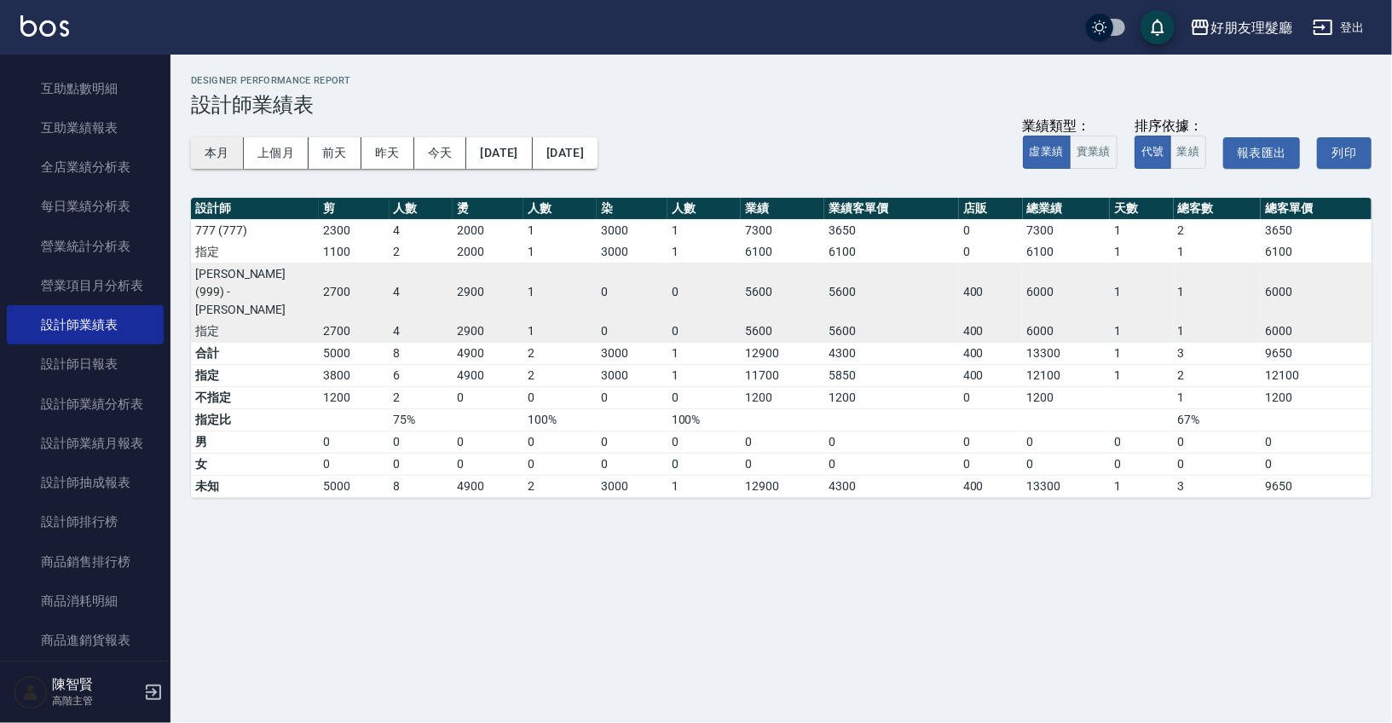
click at [216, 145] on button "本月" at bounding box center [217, 153] width 53 height 32
